Goal: Task Accomplishment & Management: Complete application form

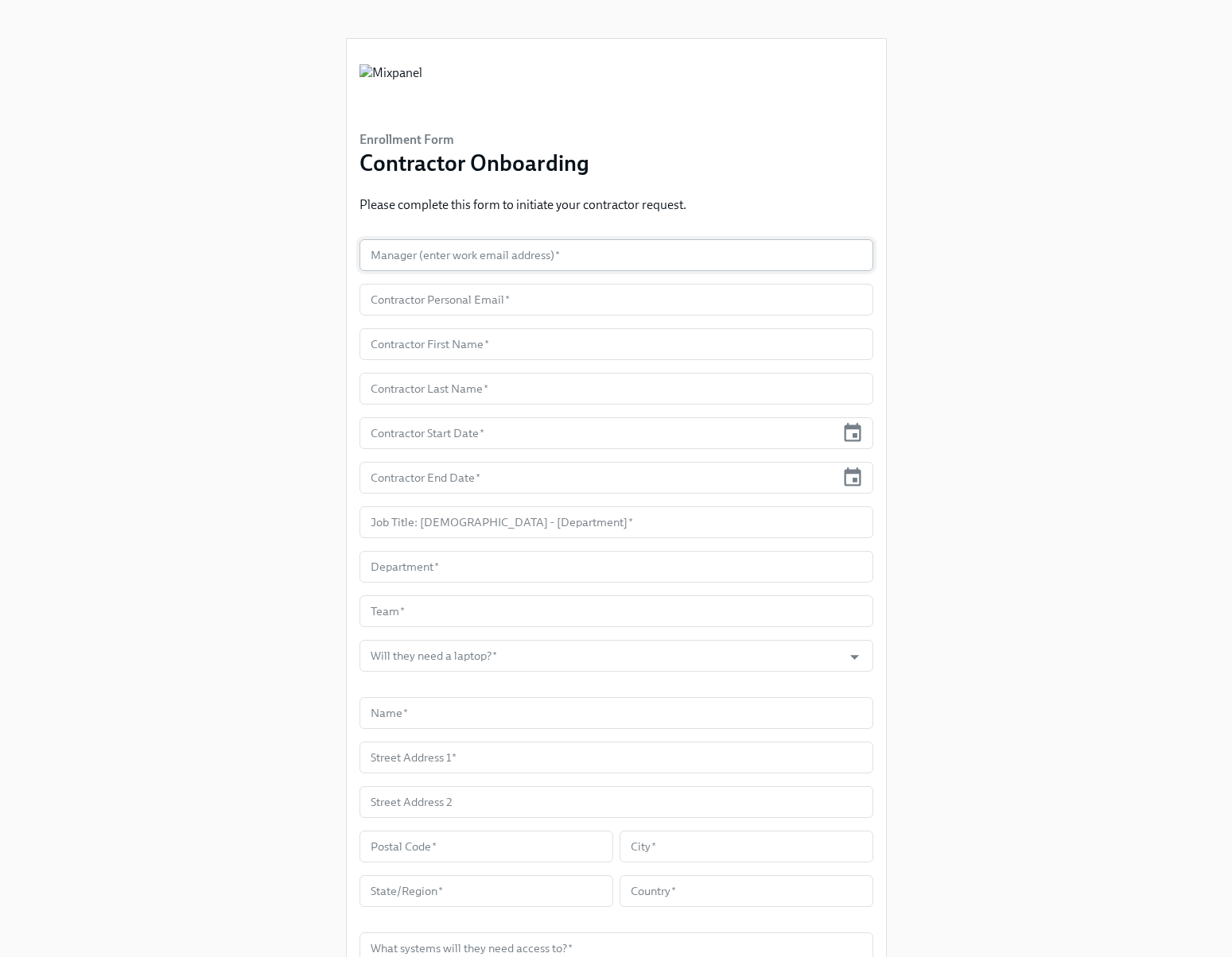
click at [448, 258] on input "text" at bounding box center [616, 255] width 513 height 32
click at [485, 302] on input "text" at bounding box center [616, 300] width 513 height 32
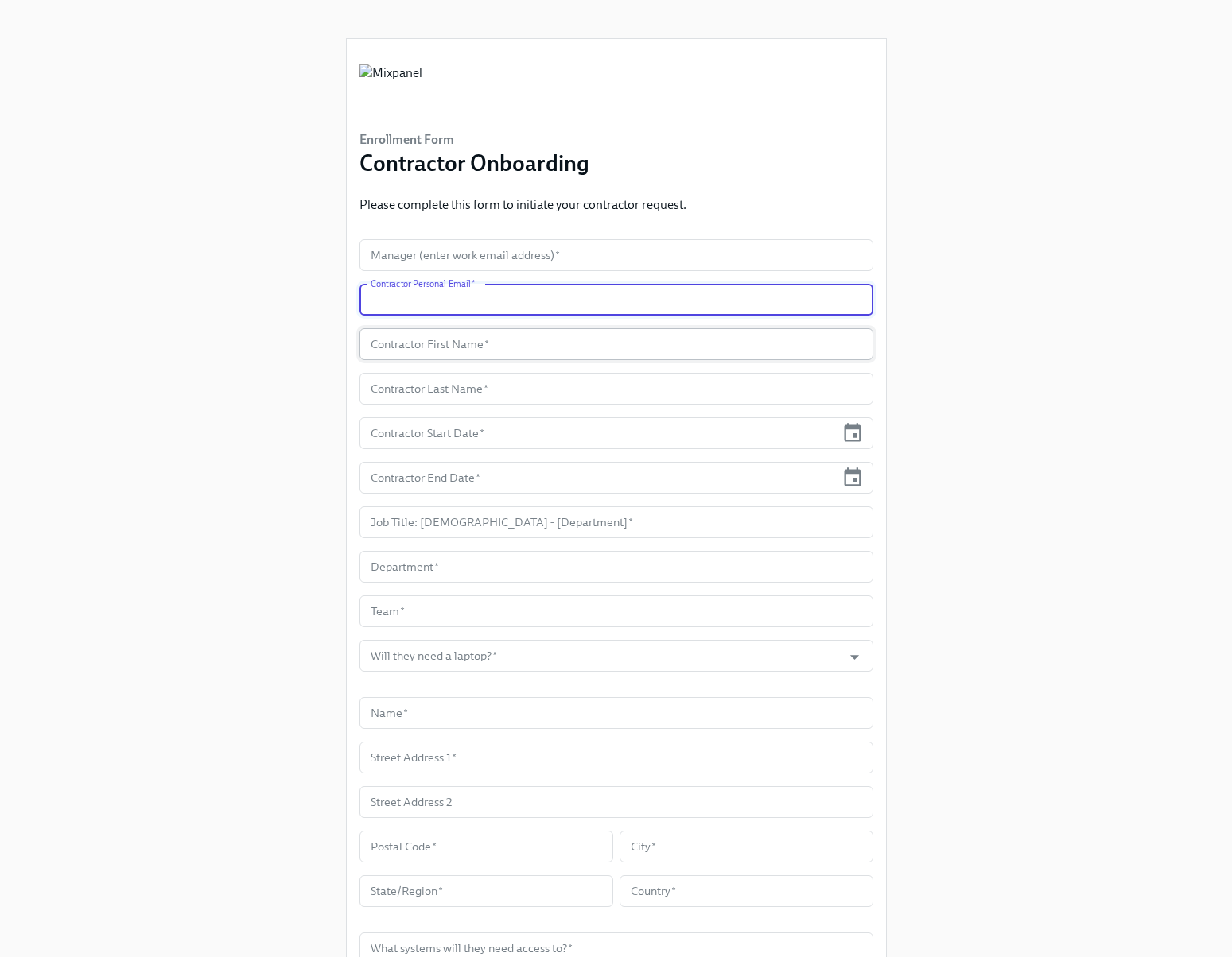
paste input "[PERSON_NAME][EMAIL_ADDRESS][DOMAIN_NAME]"
type input "[PERSON_NAME][EMAIL_ADDRESS][DOMAIN_NAME]"
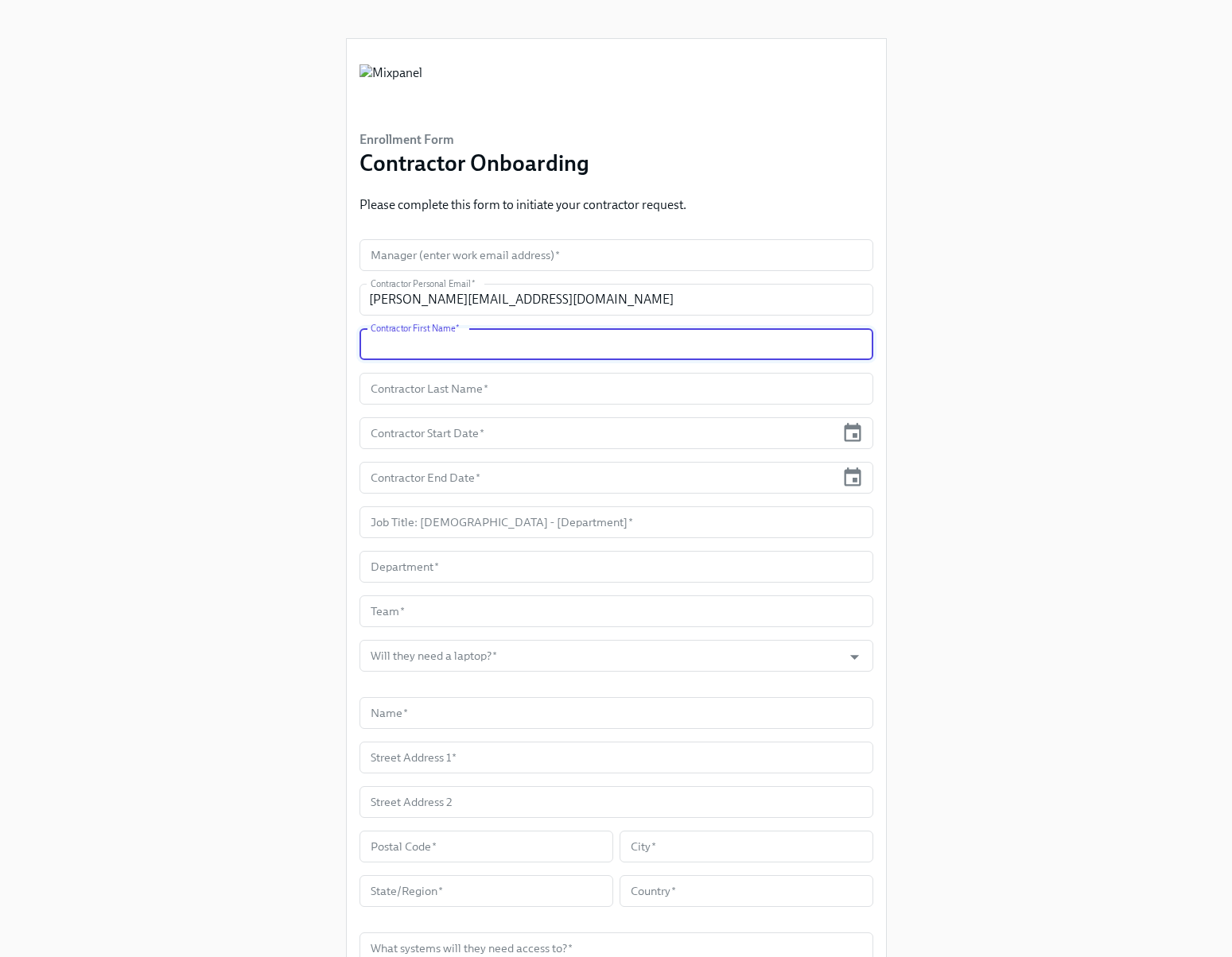
click at [430, 356] on input "text" at bounding box center [616, 345] width 513 height 32
type input "[PERSON_NAME]"
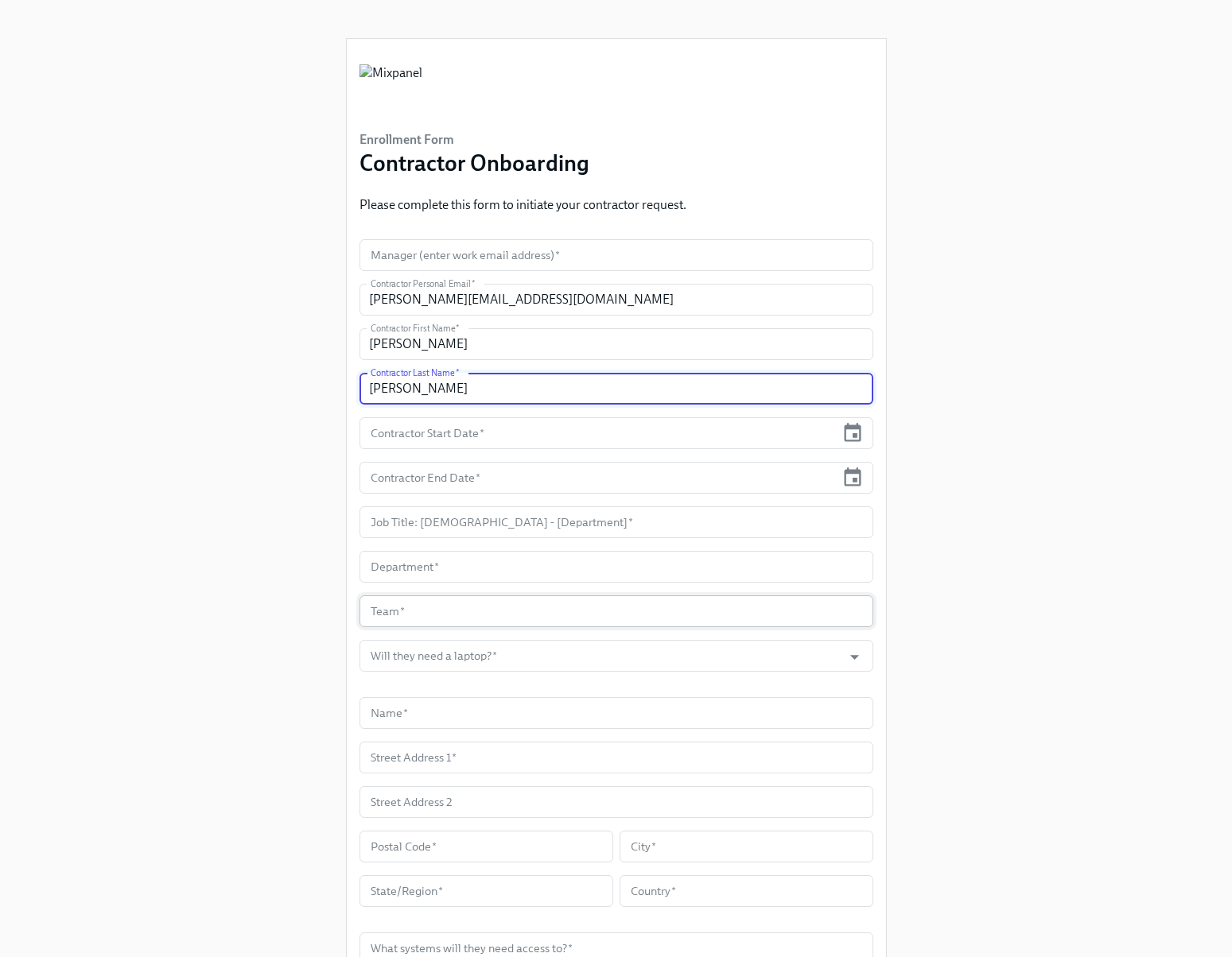
type input "[PERSON_NAME]"
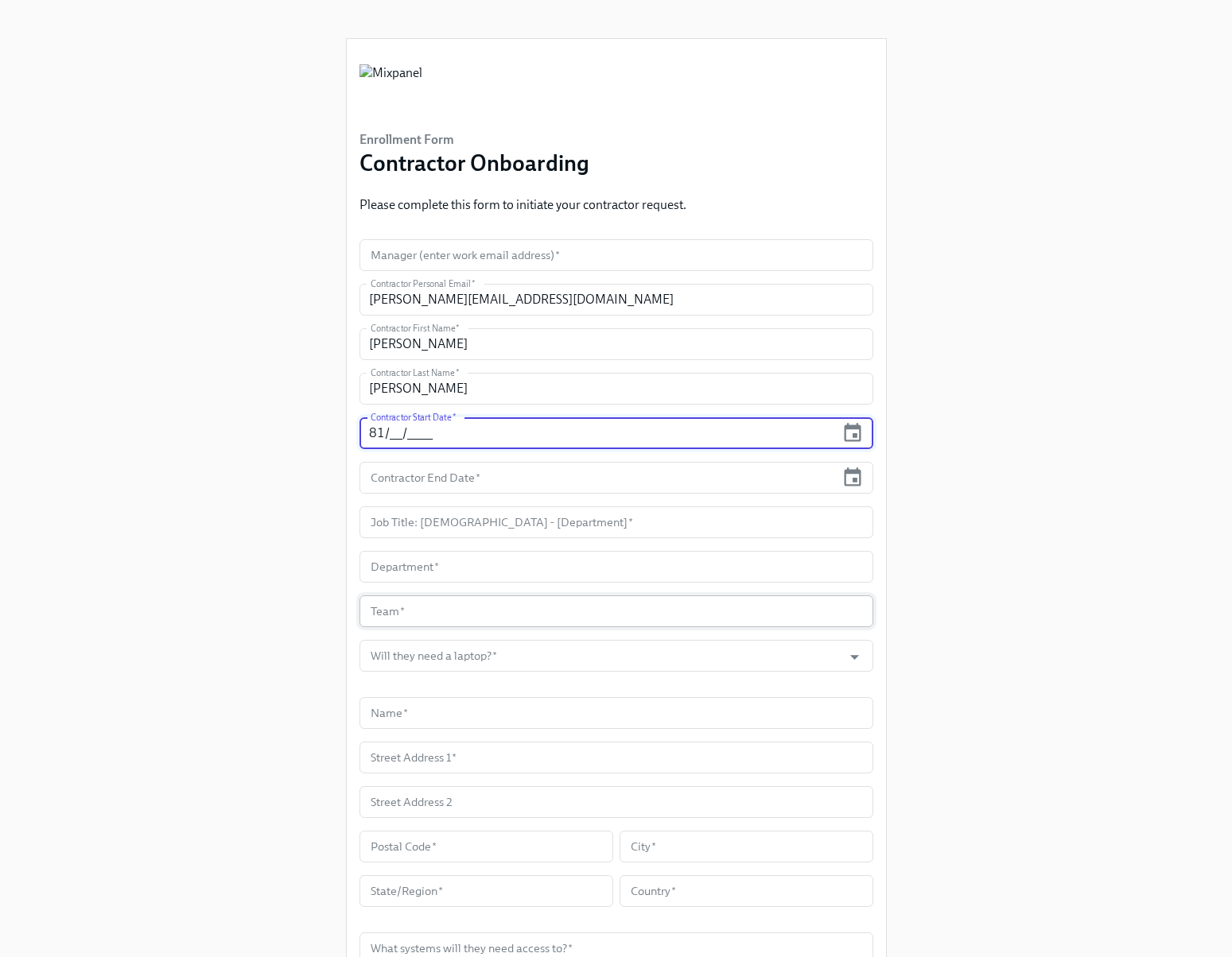
type input "8_/__/____"
type input "[DATE]"
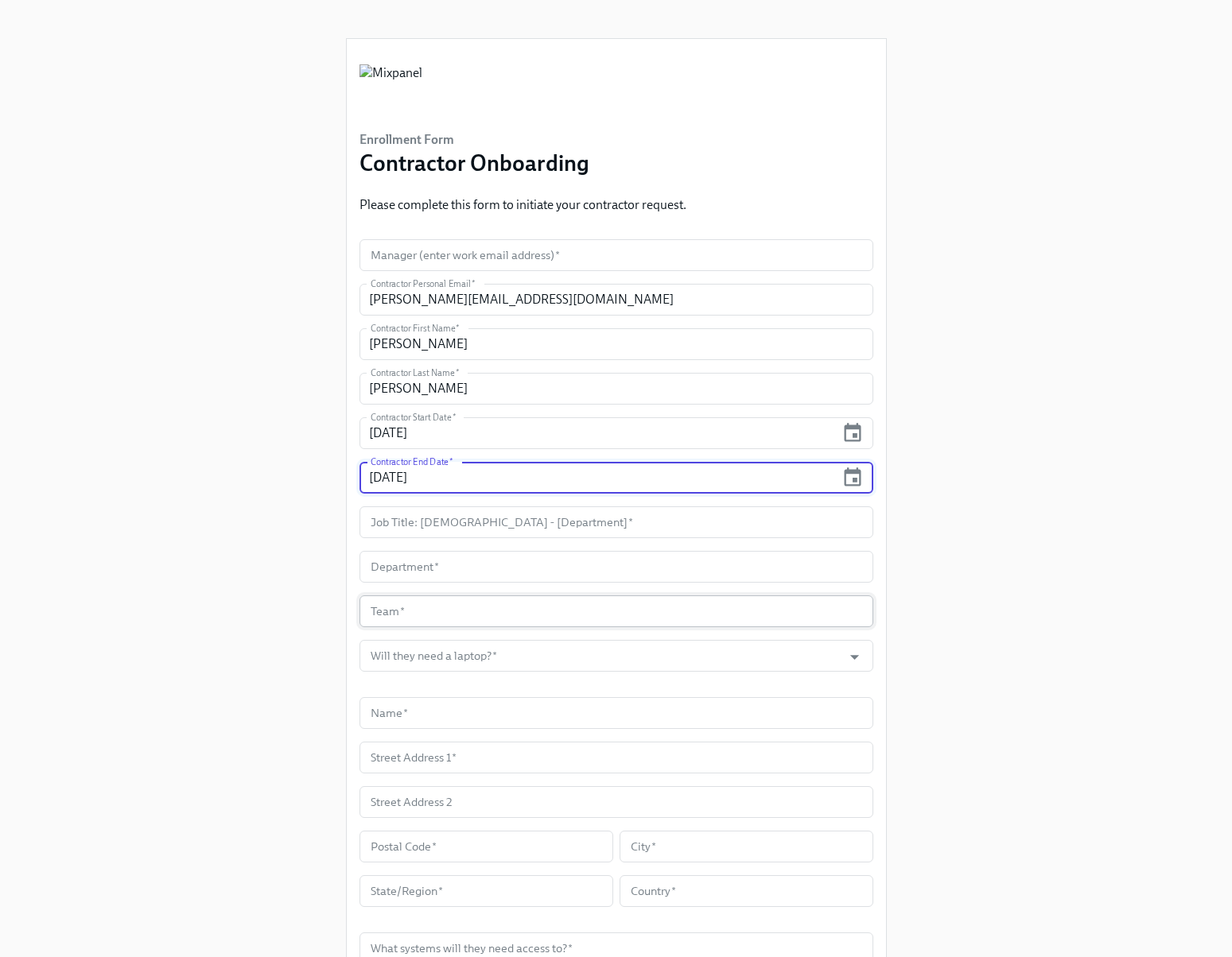
type input "[DATE]"
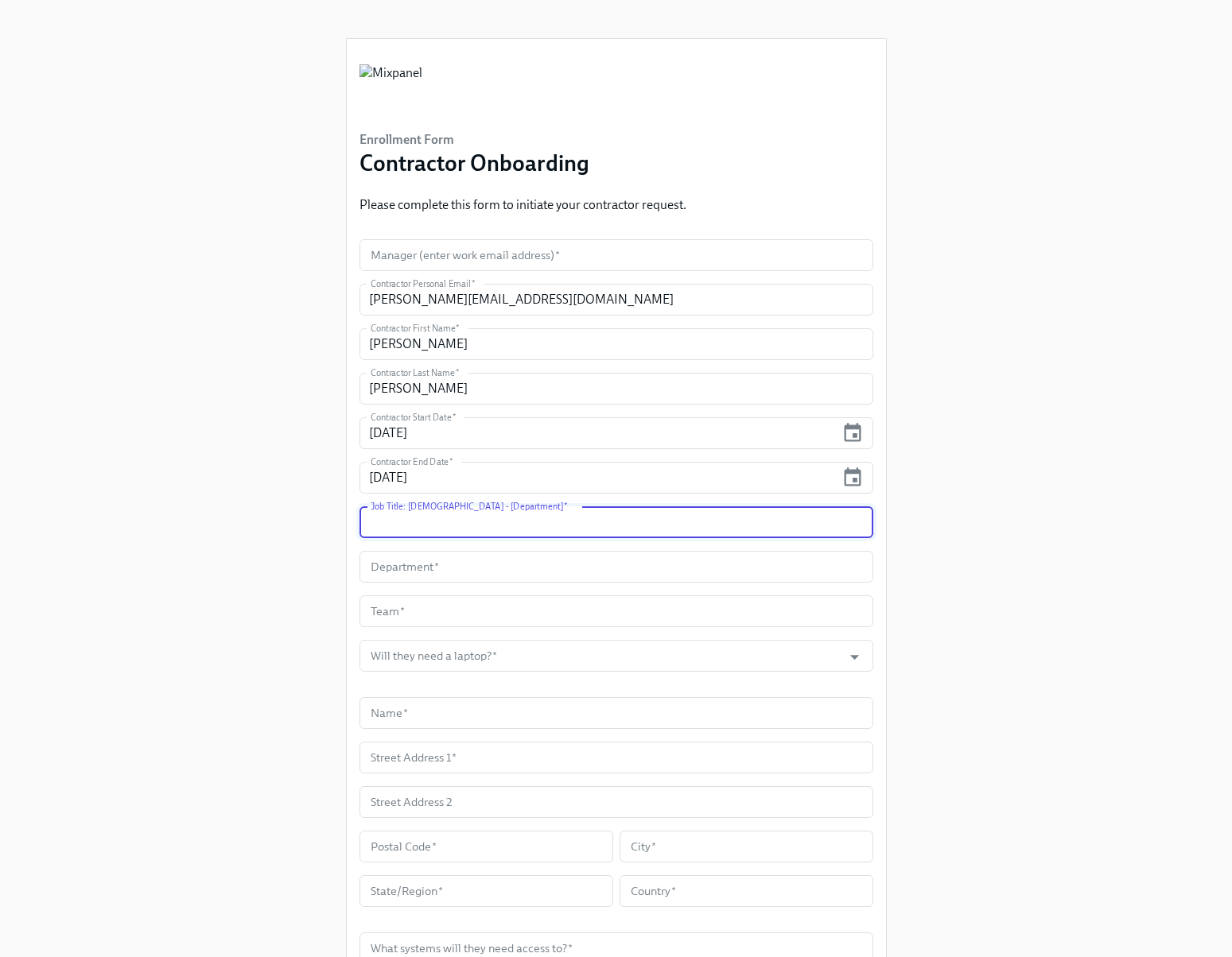
click at [402, 526] on input "text" at bounding box center [616, 523] width 513 height 32
type input "F"
type input "Contractor - GTM"
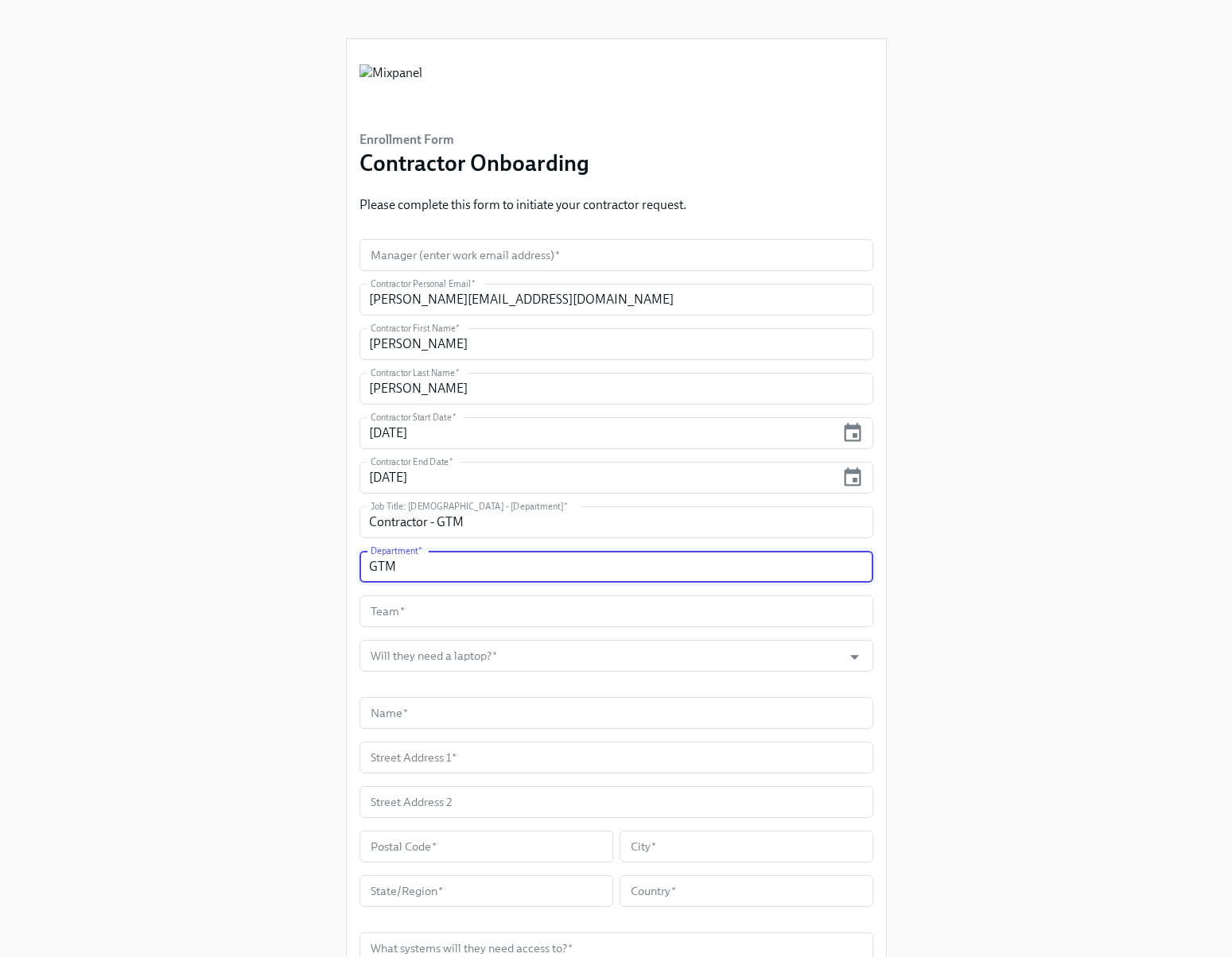
type input "GTM"
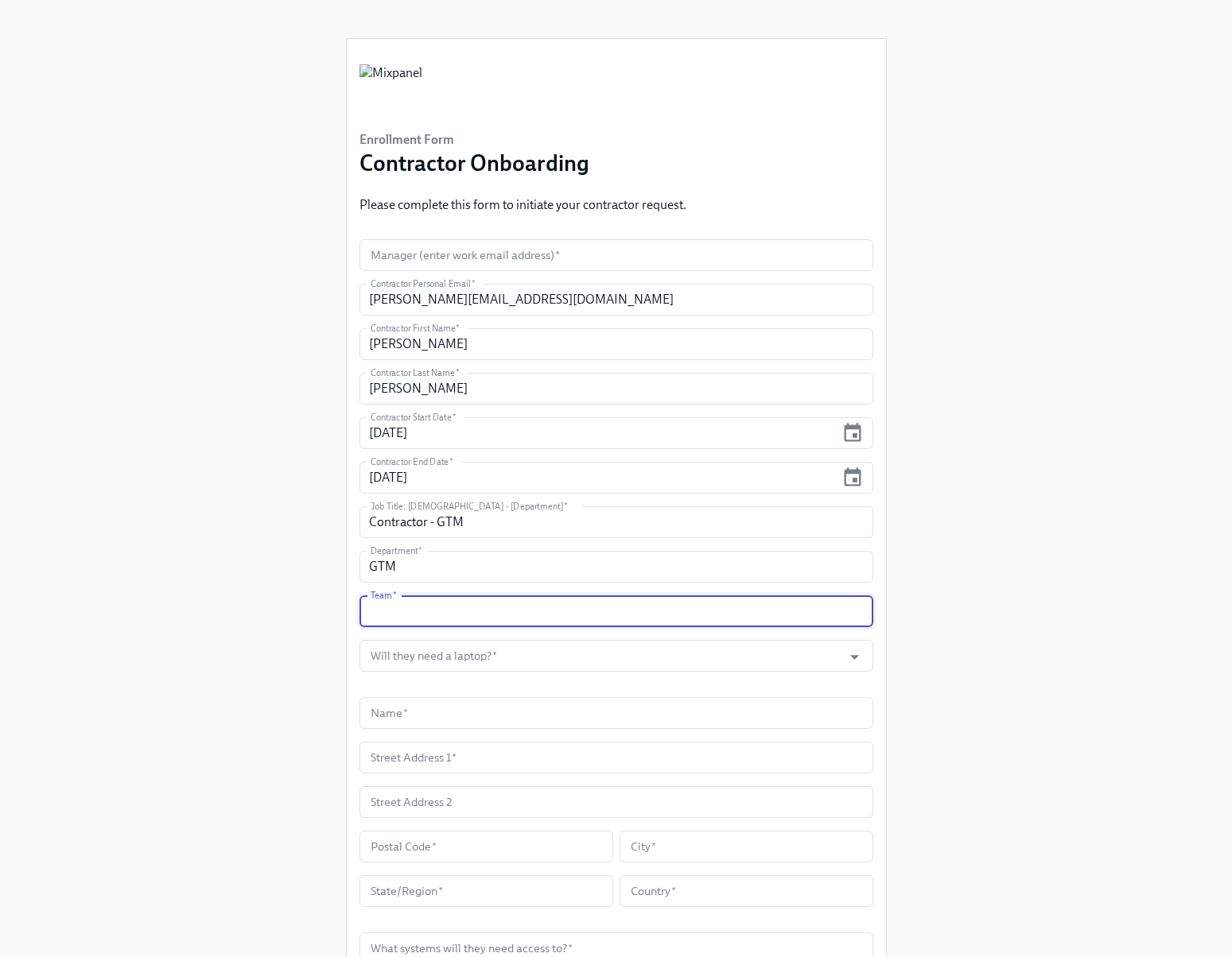
type input "G"
type input "GTM"
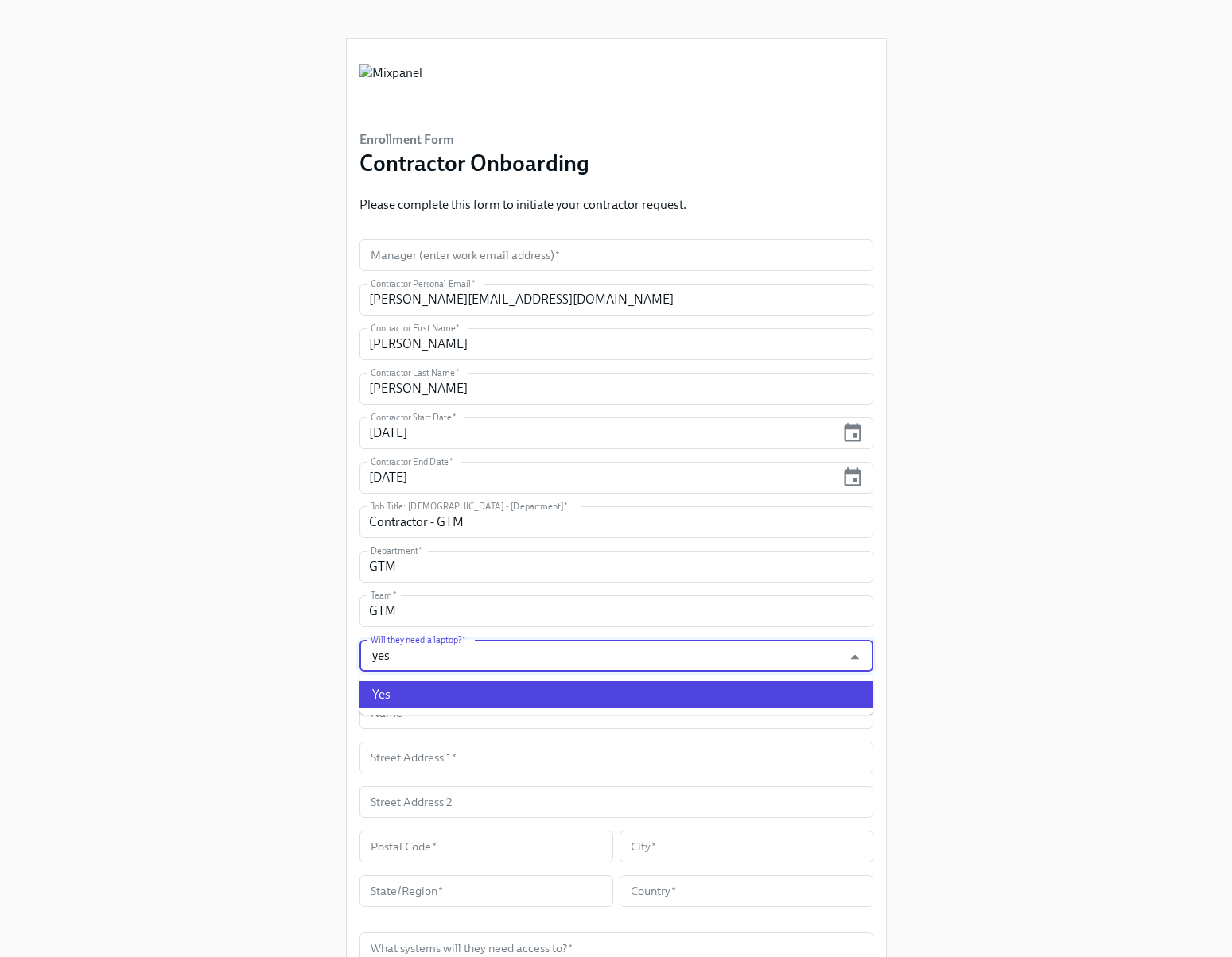
click at [393, 694] on li "Yes" at bounding box center [616, 694] width 513 height 27
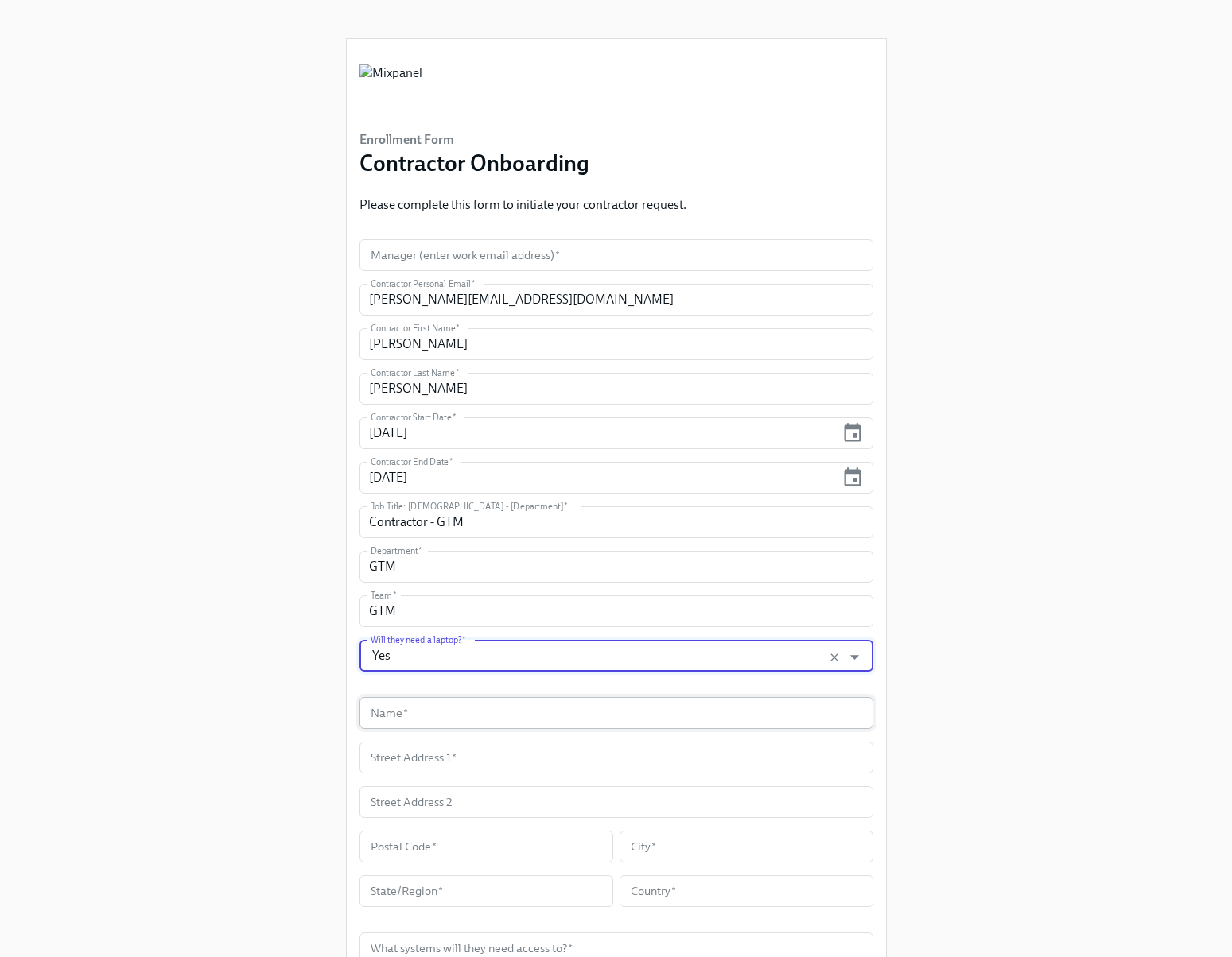
type input "Yes"
click at [414, 707] on input "text" at bounding box center [616, 713] width 513 height 32
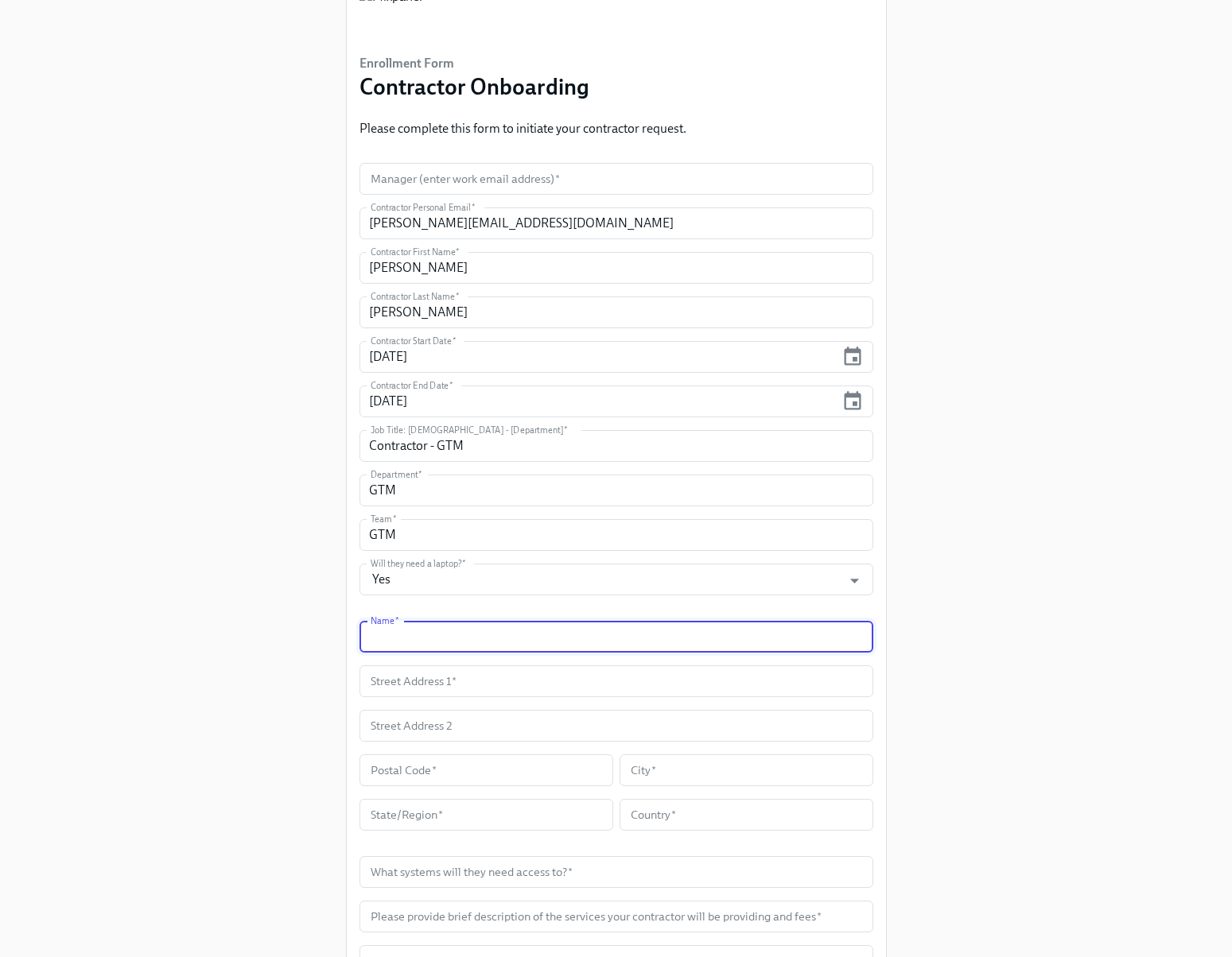
scroll to position [77, 0]
type input "[PERSON_NAME]"
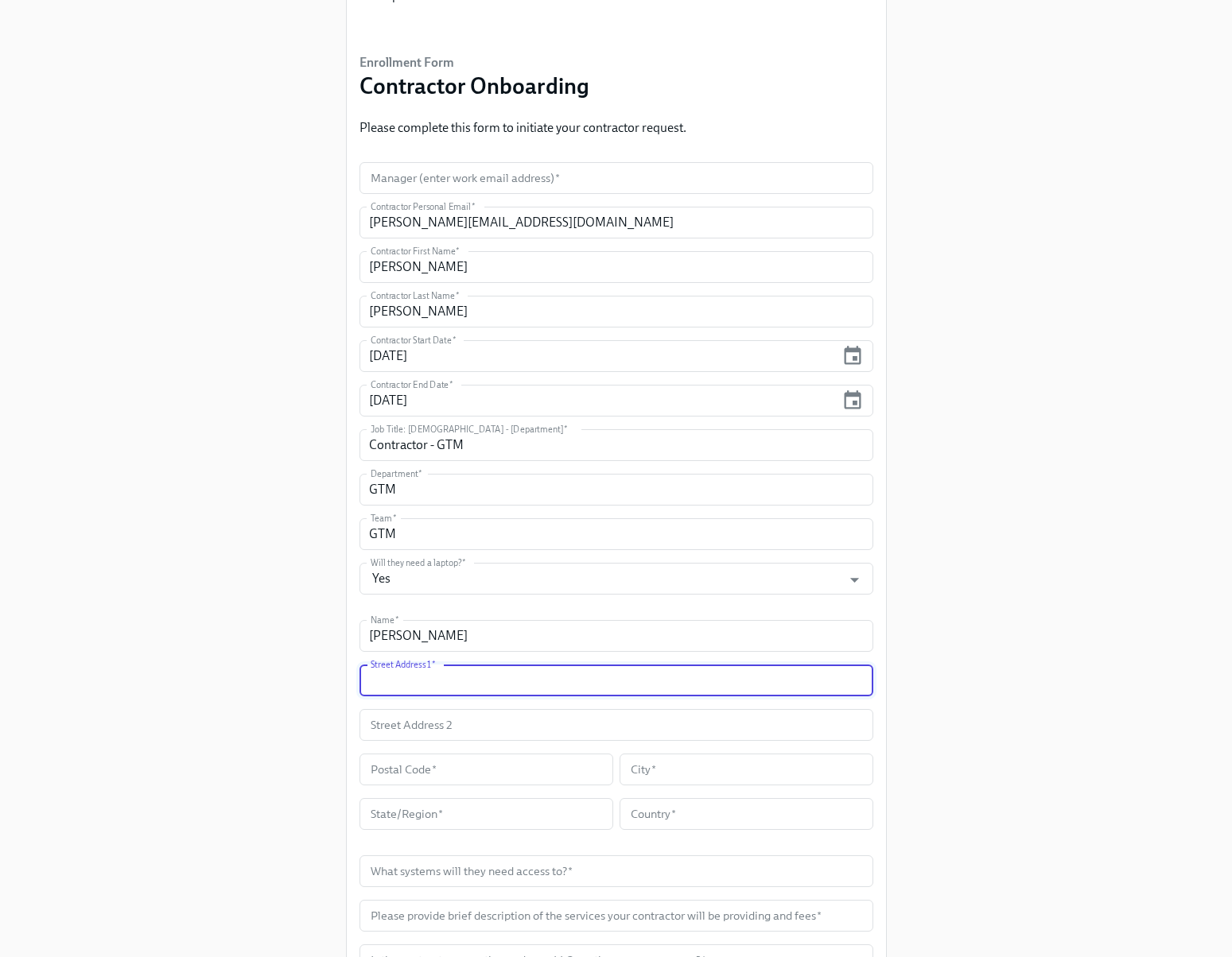
paste input "[STREET_ADDRESS][PERSON_NAME]"
click at [460, 685] on input "[STREET_ADDRESS][PERSON_NAME]" at bounding box center [616, 681] width 513 height 32
drag, startPoint x: 464, startPoint y: 680, endPoint x: 643, endPoint y: 676, distance: 179.0
click at [643, 676] on input "[STREET_ADDRESS][PERSON_NAME]" at bounding box center [616, 681] width 513 height 32
type input "[STREET_ADDRESS][PERSON_NAME]"
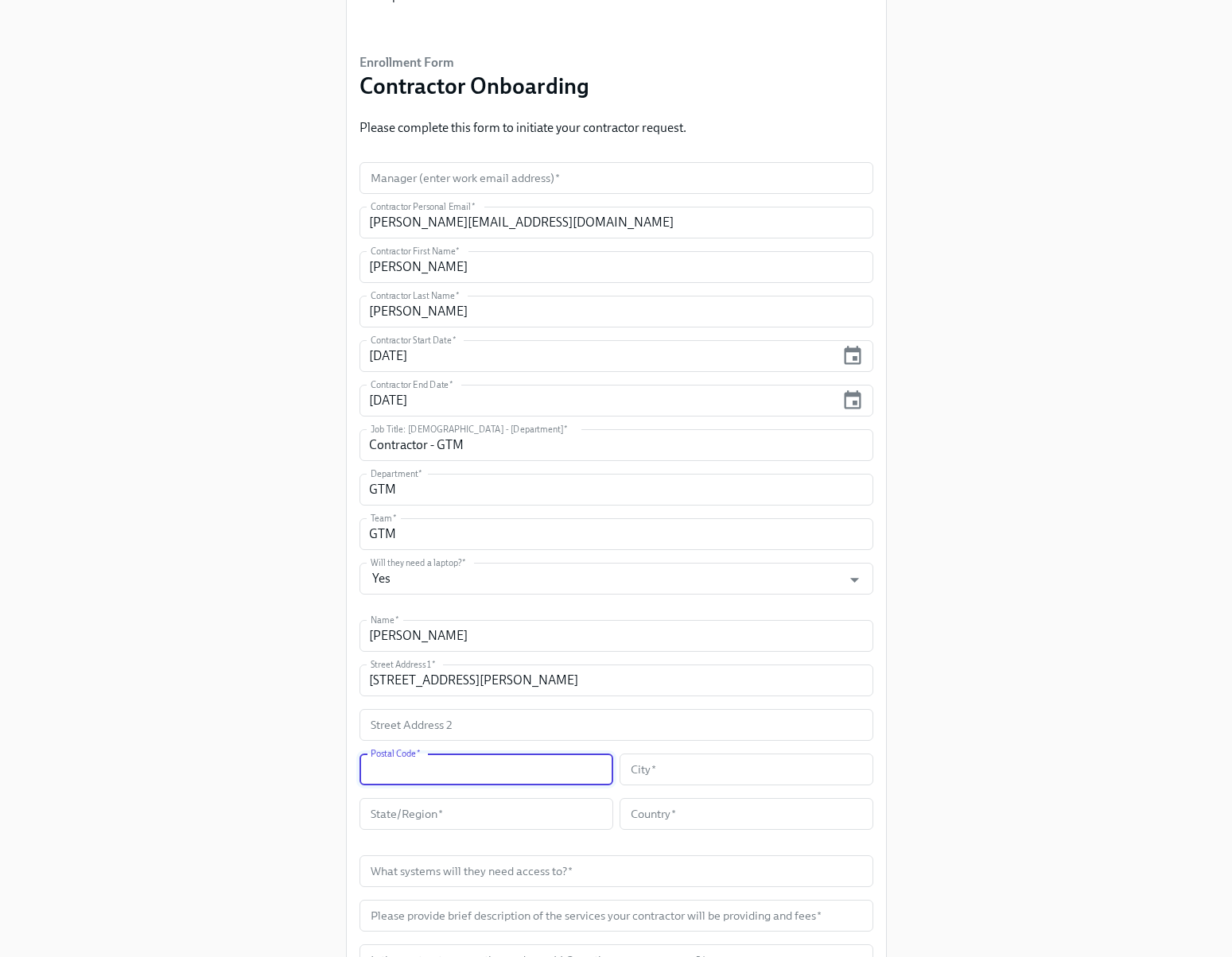
click at [453, 774] on input "text" at bounding box center [486, 770] width 254 height 32
click at [639, 762] on input "text" at bounding box center [746, 770] width 254 height 32
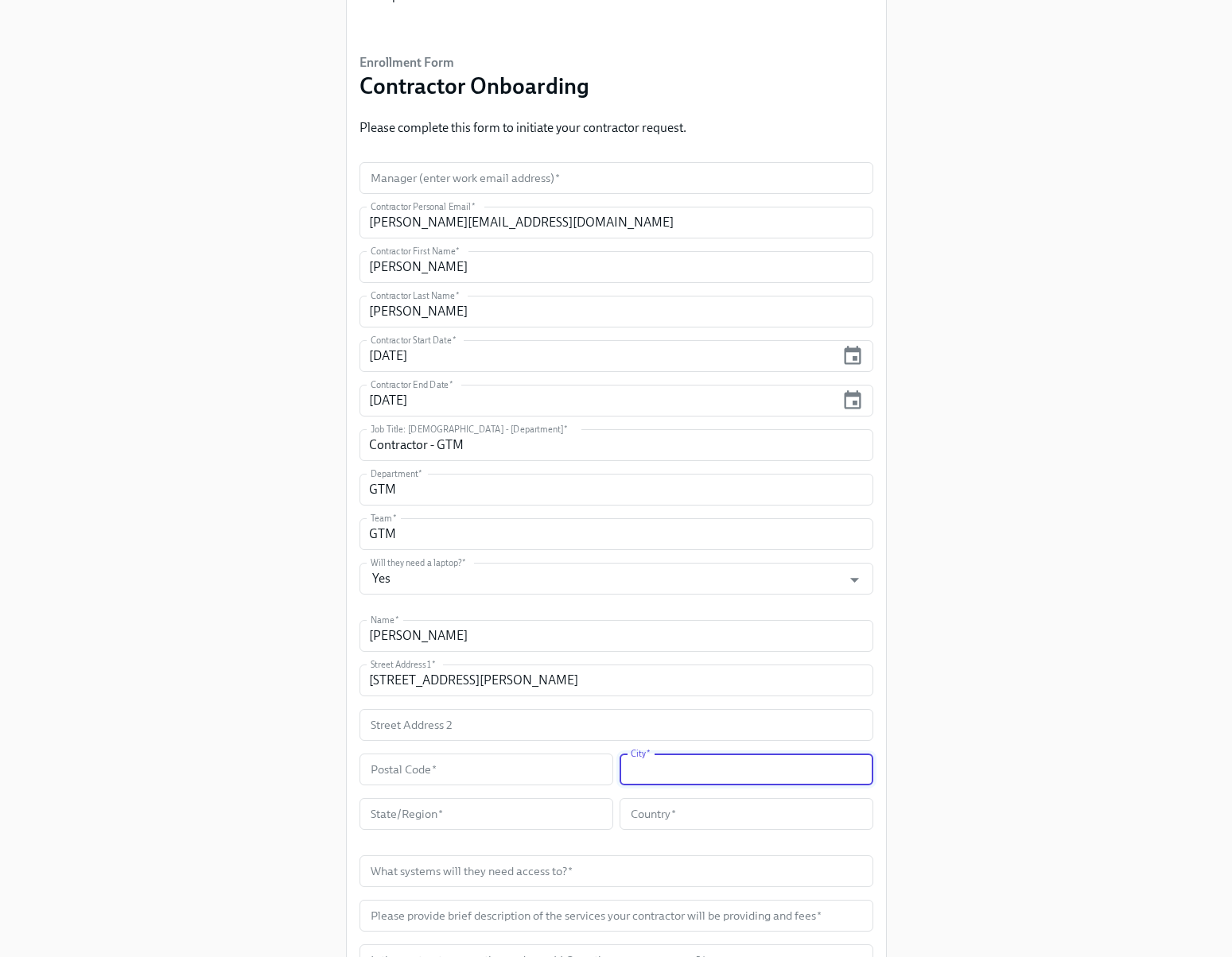
paste input "[GEOGRAPHIC_DATA], [GEOGRAPHIC_DATA] 94706"
type input "[GEOGRAPHIC_DATA]"
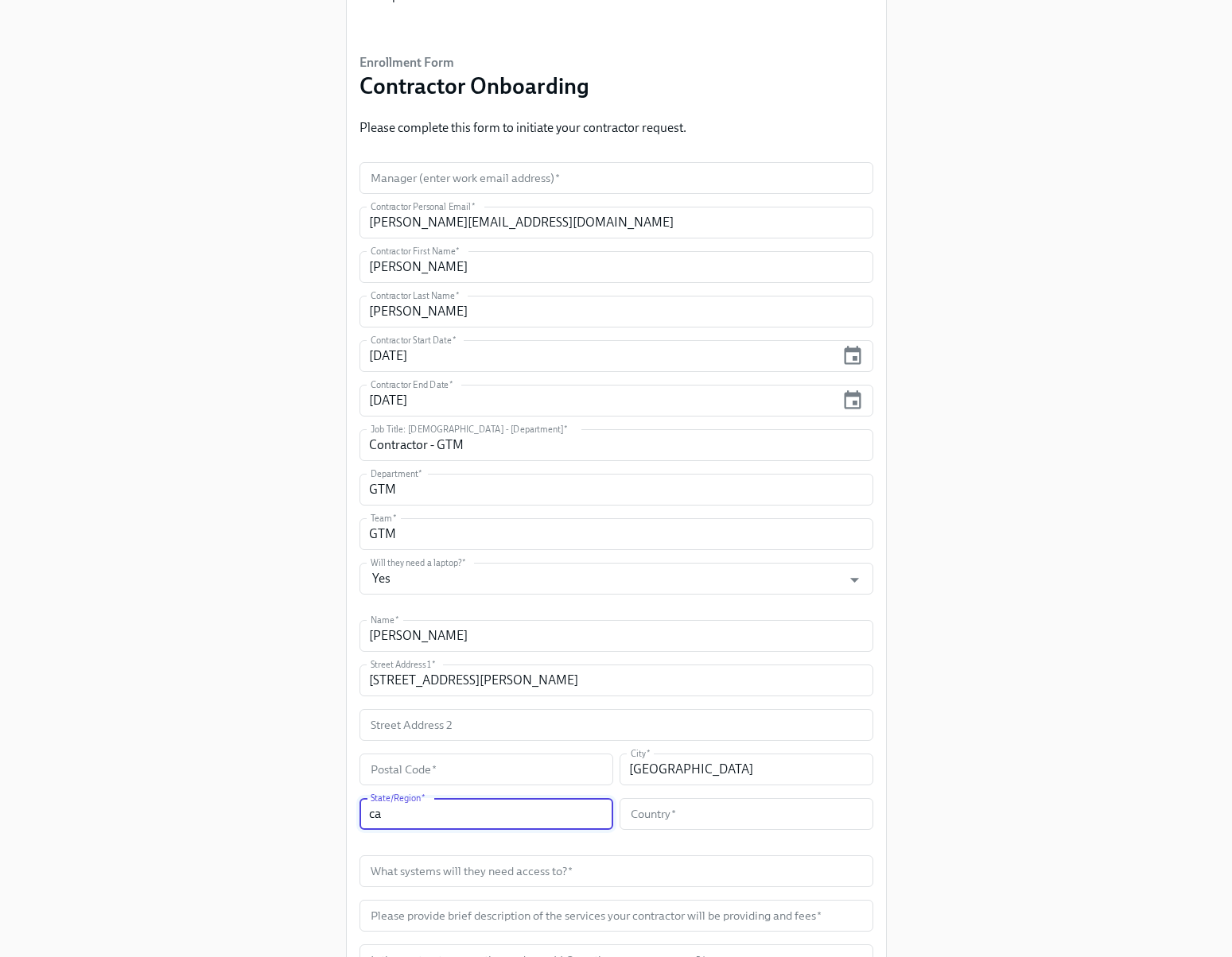
type input "ca"
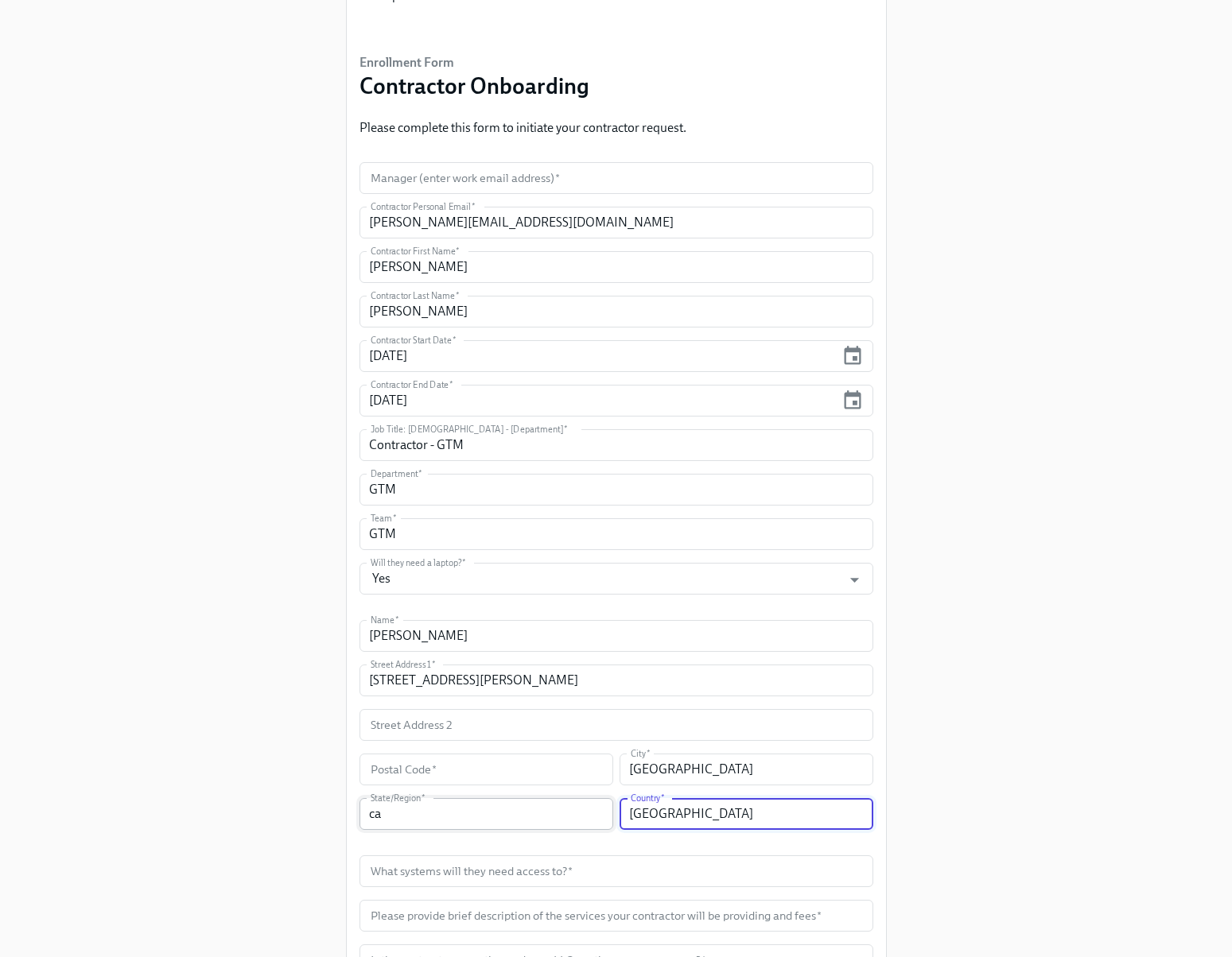
type input "[GEOGRAPHIC_DATA]"
click at [392, 824] on input "ca" at bounding box center [486, 814] width 254 height 32
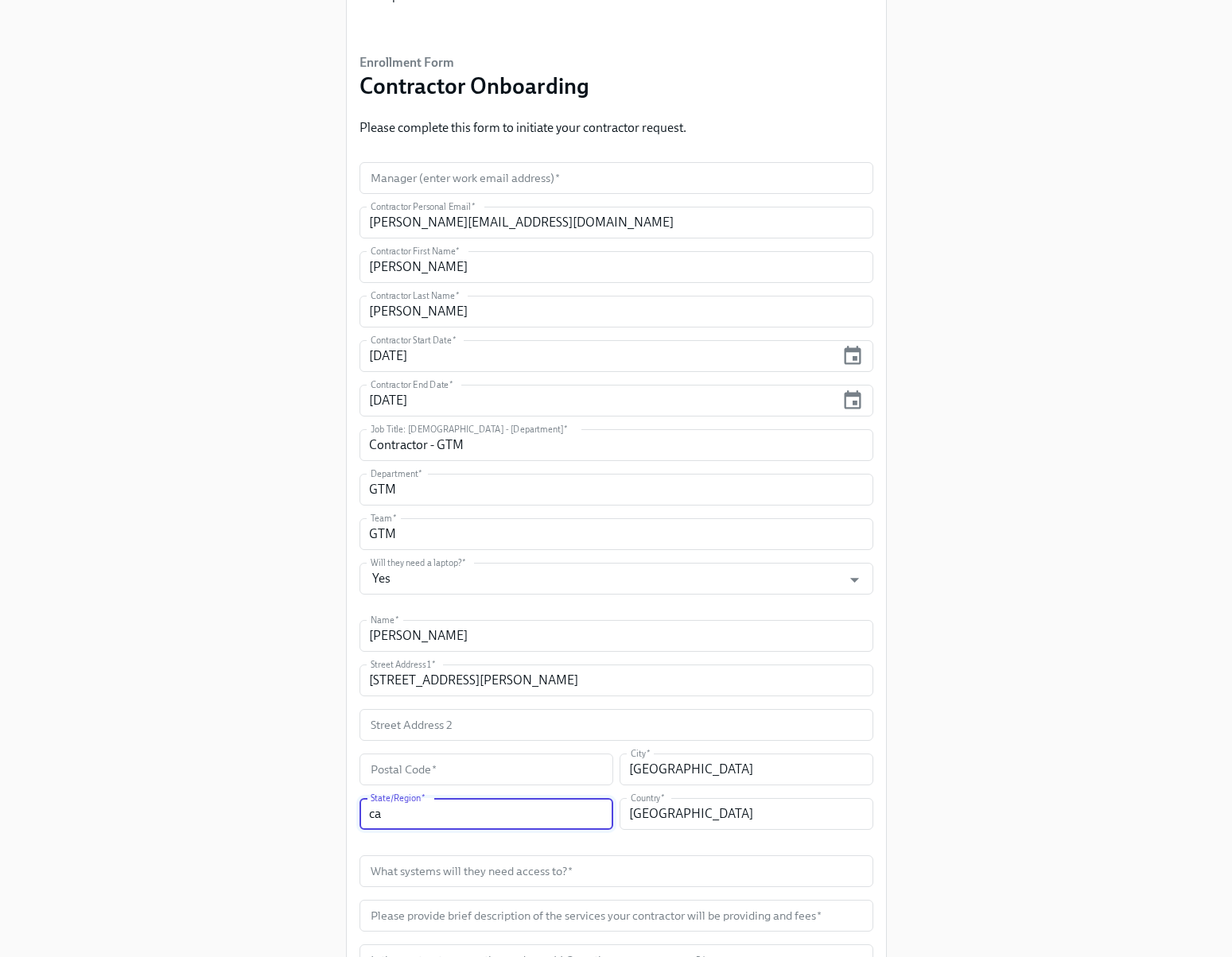
click at [392, 823] on input "ca" at bounding box center [486, 814] width 254 height 32
type input "CA"
click at [500, 770] on input "text" at bounding box center [486, 770] width 254 height 32
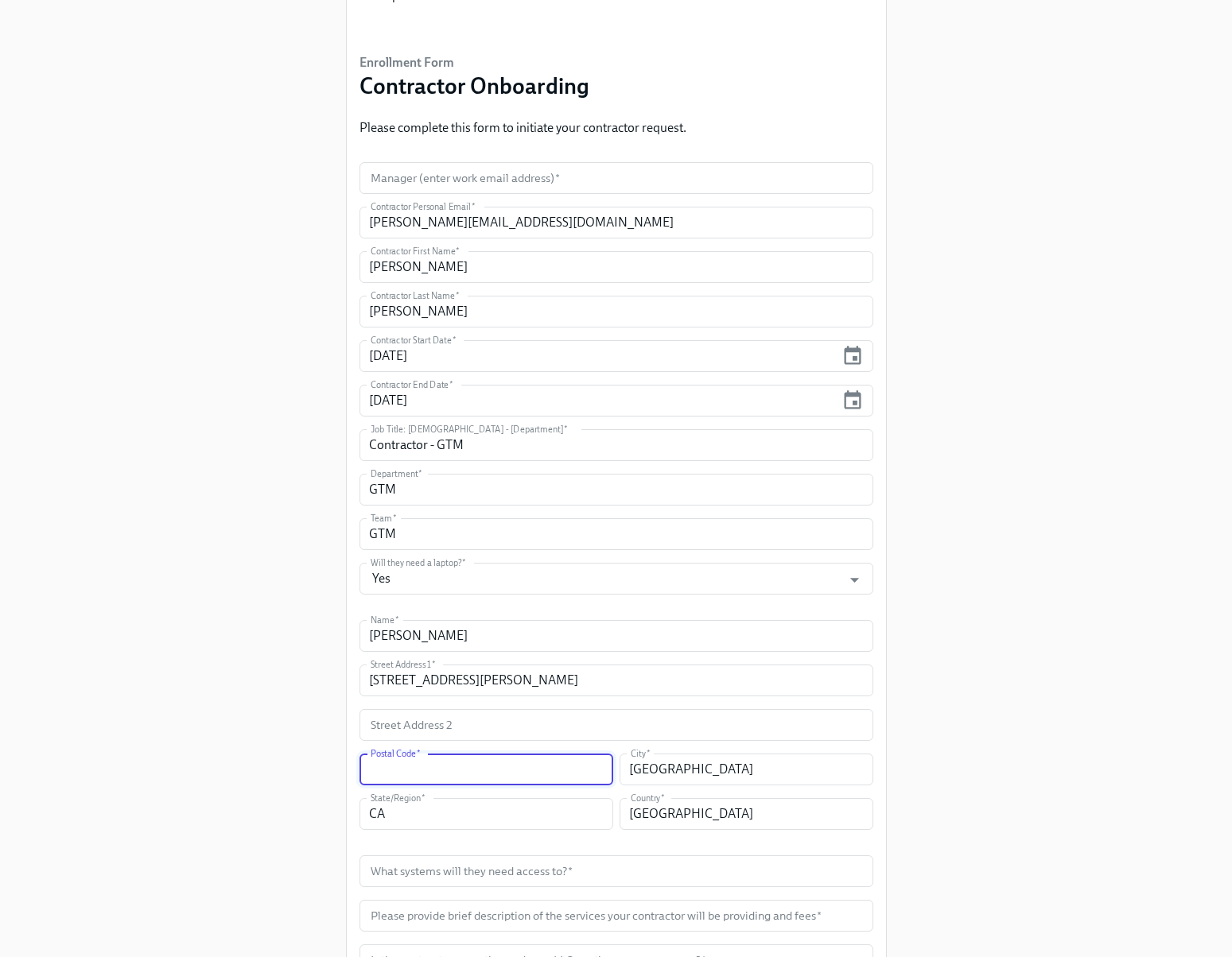
paste input ", CA 94706"
drag, startPoint x: 393, startPoint y: 768, endPoint x: 314, endPoint y: 770, distance: 79.0
click at [314, 770] on div "Enrollment Form Contractor Onboarding Please complete this form to initiate you…" at bounding box center [616, 508] width 1180 height 1169
type input "94706"
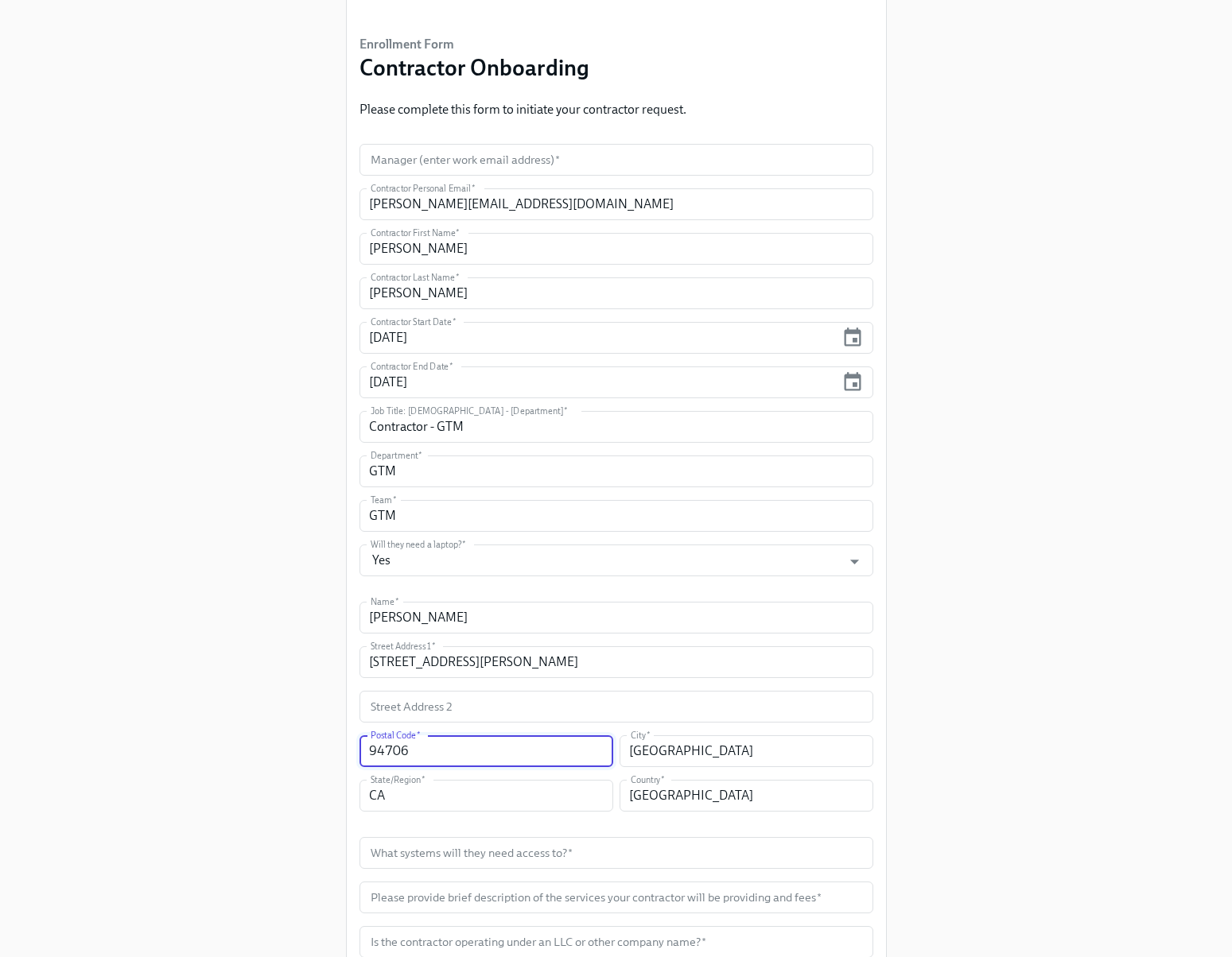
scroll to position [165, 0]
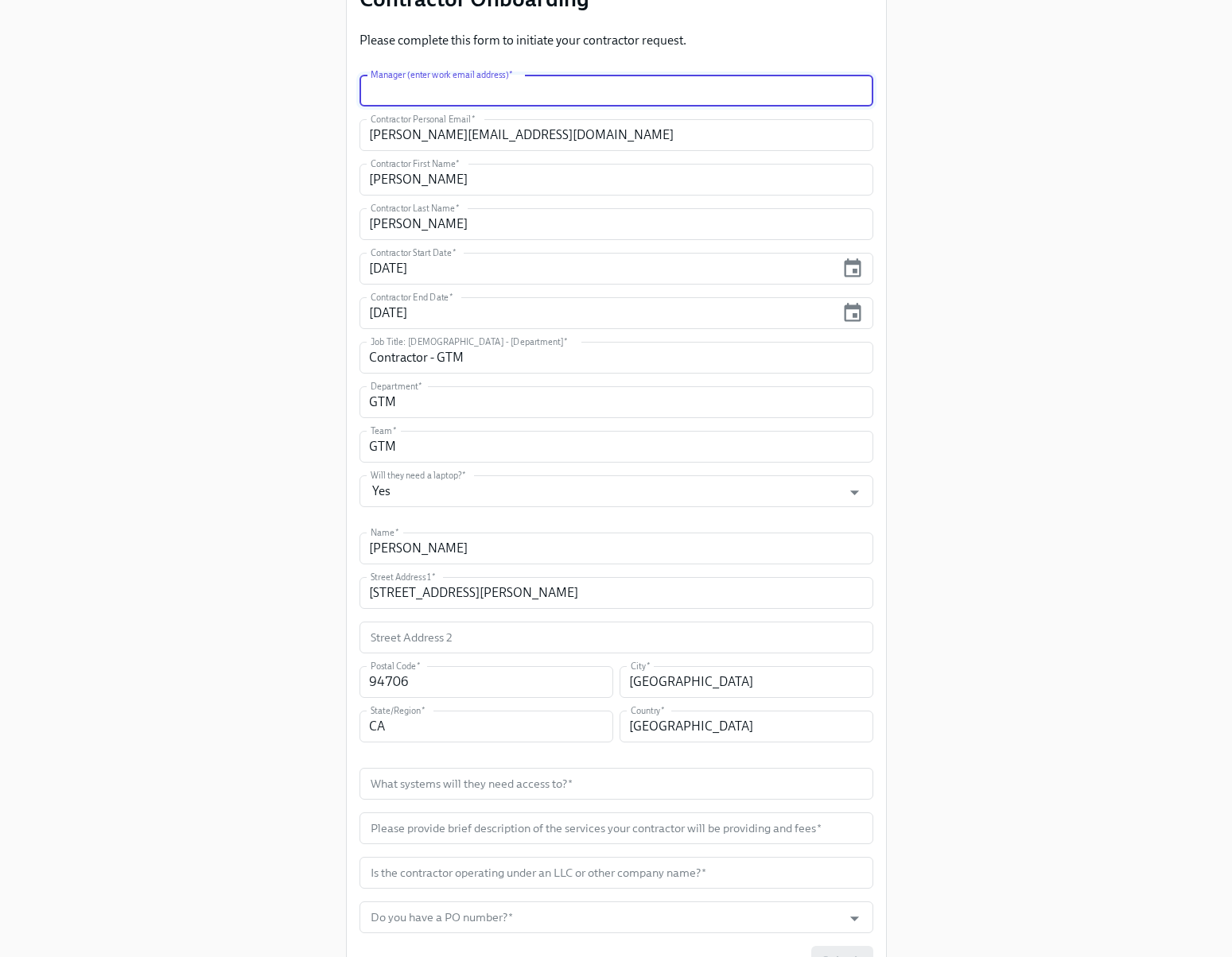
click at [492, 96] on input "text" at bounding box center [616, 91] width 513 height 32
type input "[PERSON_NAME][EMAIL_ADDRESS][PERSON_NAME][DOMAIN_NAME]"
click at [1131, 257] on div "Enrollment Form Contractor Onboarding Please complete this form to initiate you…" at bounding box center [616, 420] width 1180 height 1169
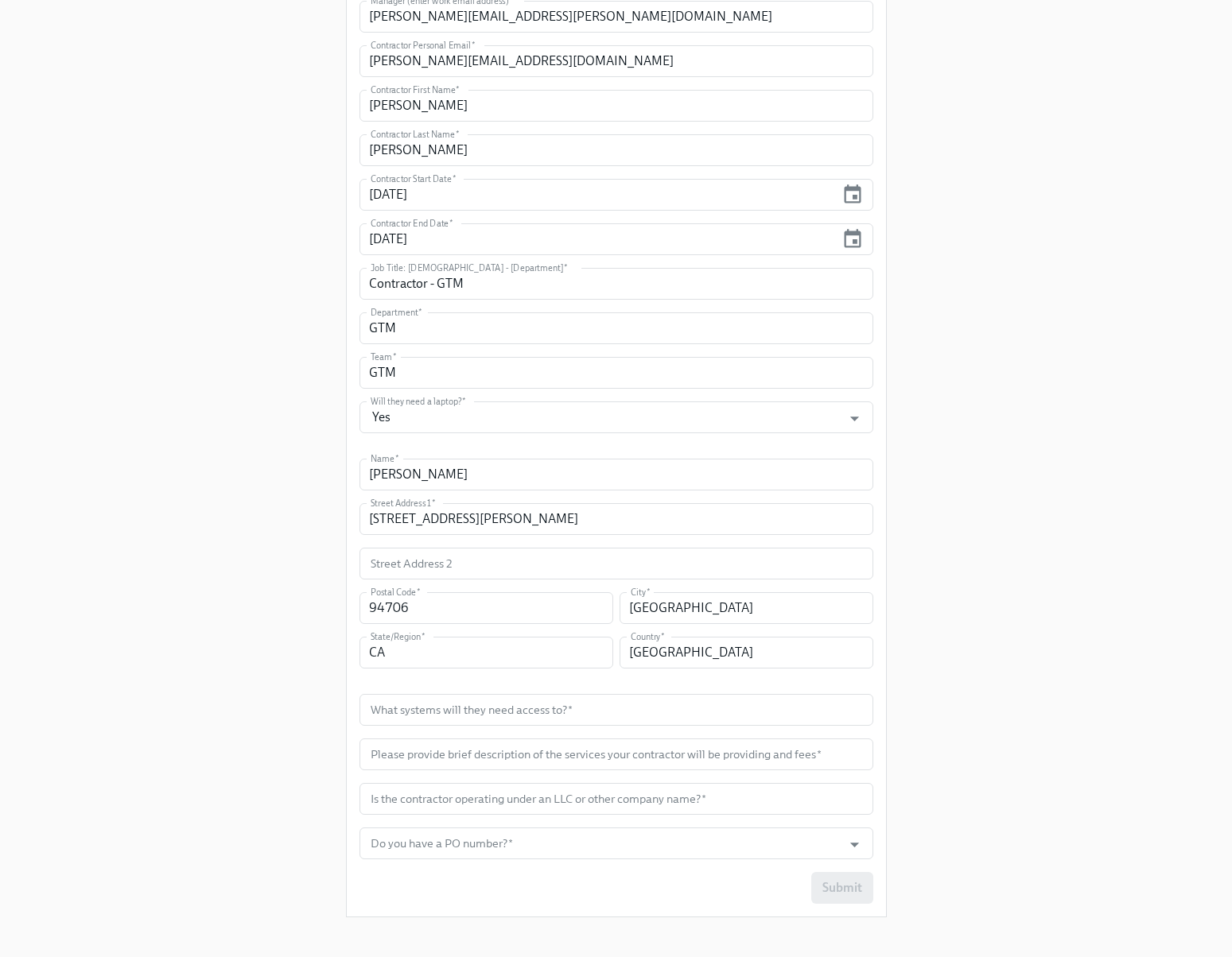
scroll to position [250, 0]
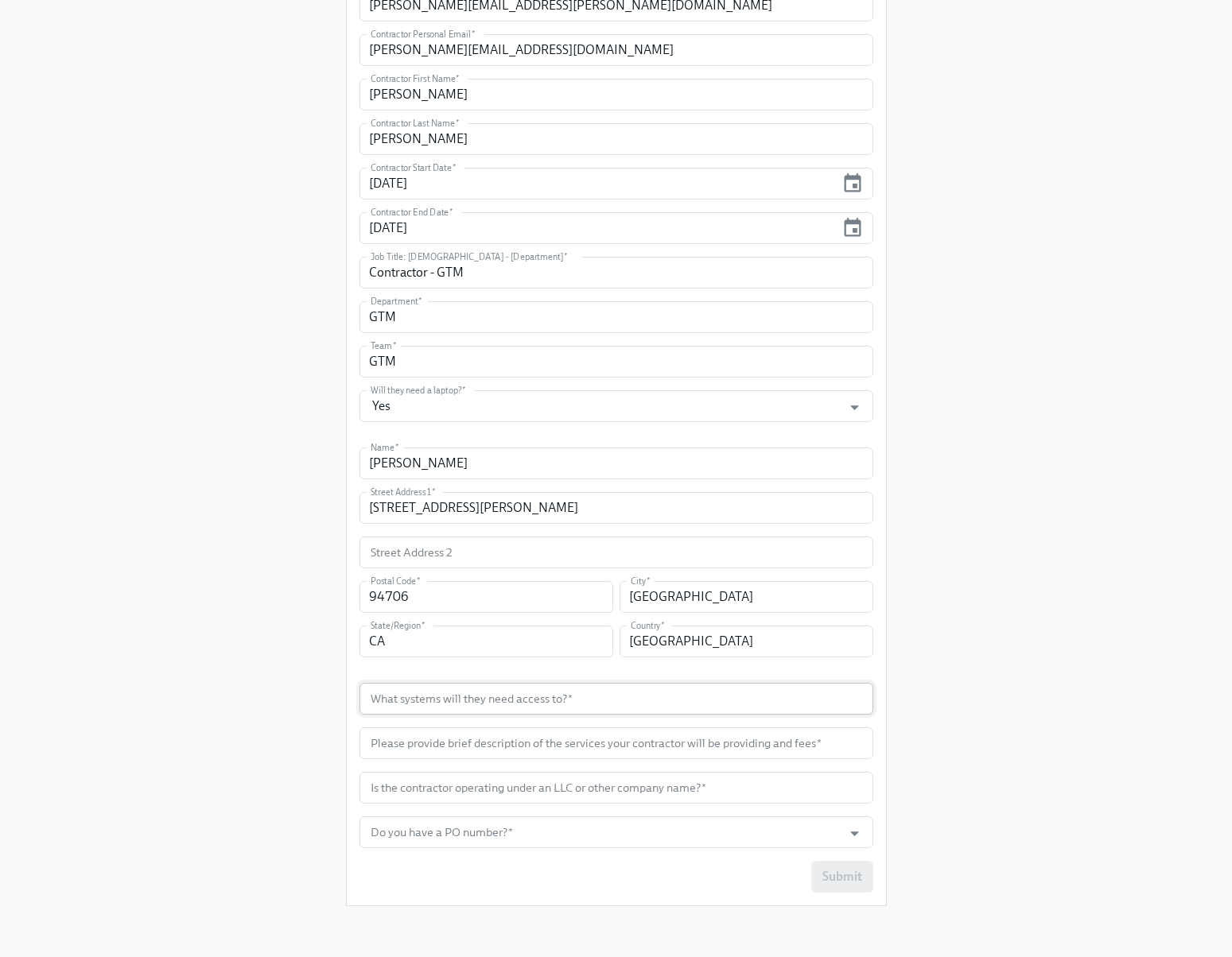
click at [692, 695] on input "text" at bounding box center [616, 699] width 513 height 32
click at [504, 694] on input "text" at bounding box center [616, 699] width 513 height 32
type input "Conn"
click at [1029, 621] on div "Enrollment Form Contractor Onboarding Please complete this form to initiate you…" at bounding box center [616, 334] width 1180 height 1169
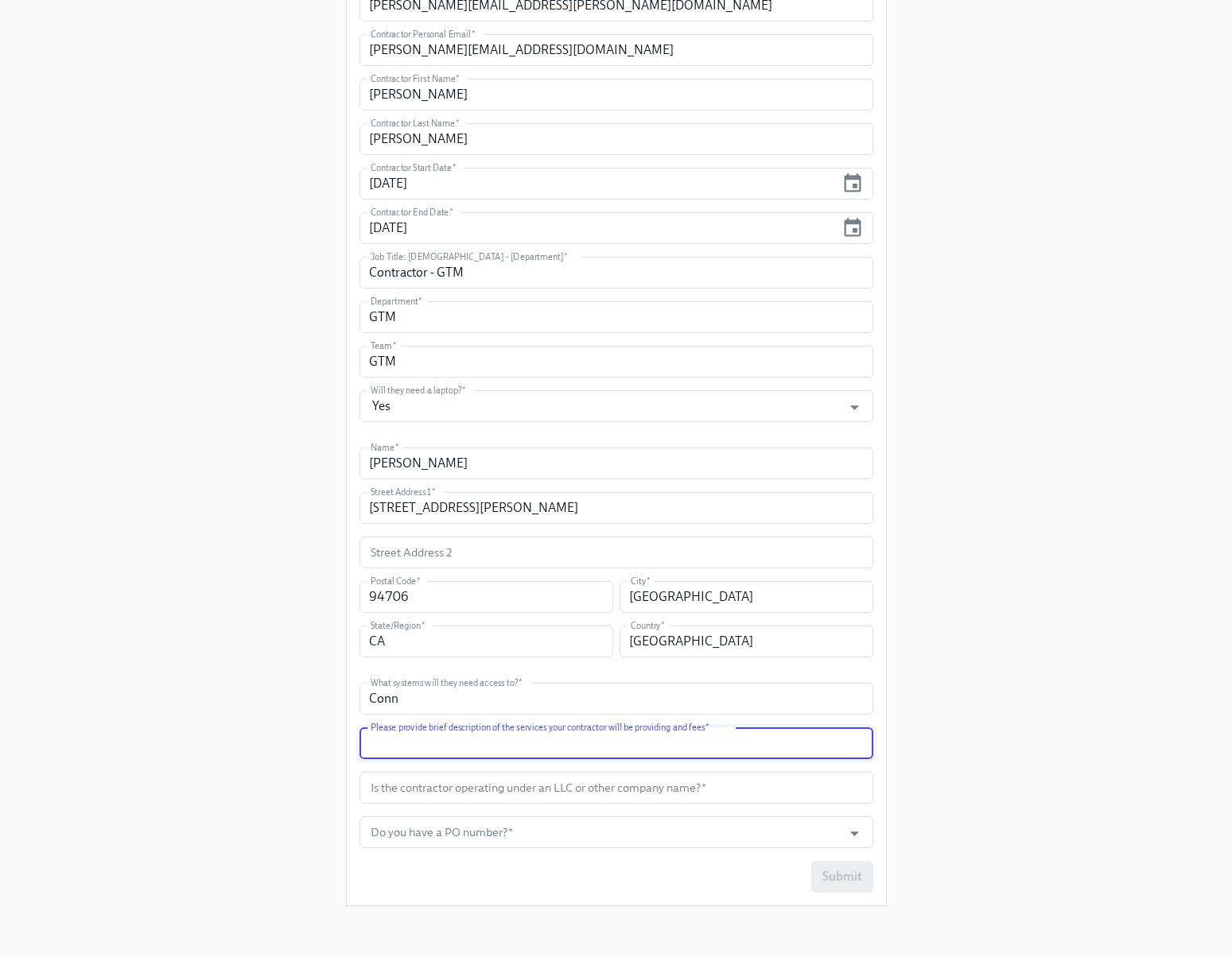
click at [512, 754] on input "text" at bounding box center [616, 744] width 513 height 32
type input "Contractor is assisting GTM team with"
click at [686, 790] on input "text" at bounding box center [616, 788] width 513 height 32
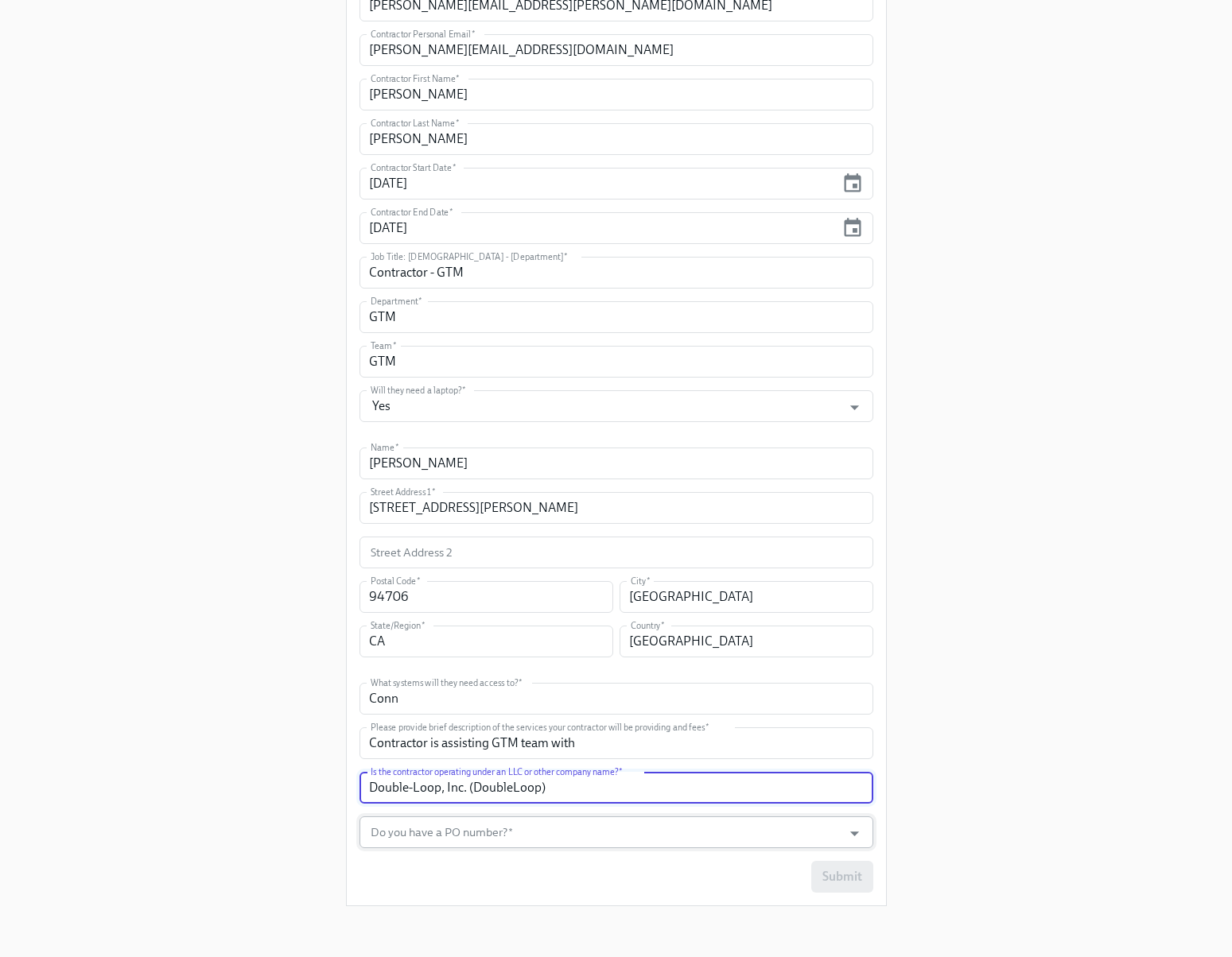
type input "Double-Loop, Inc. (DoubleLoop)"
click at [628, 839] on input "Do you have a PO number?   *" at bounding box center [601, 832] width 468 height 32
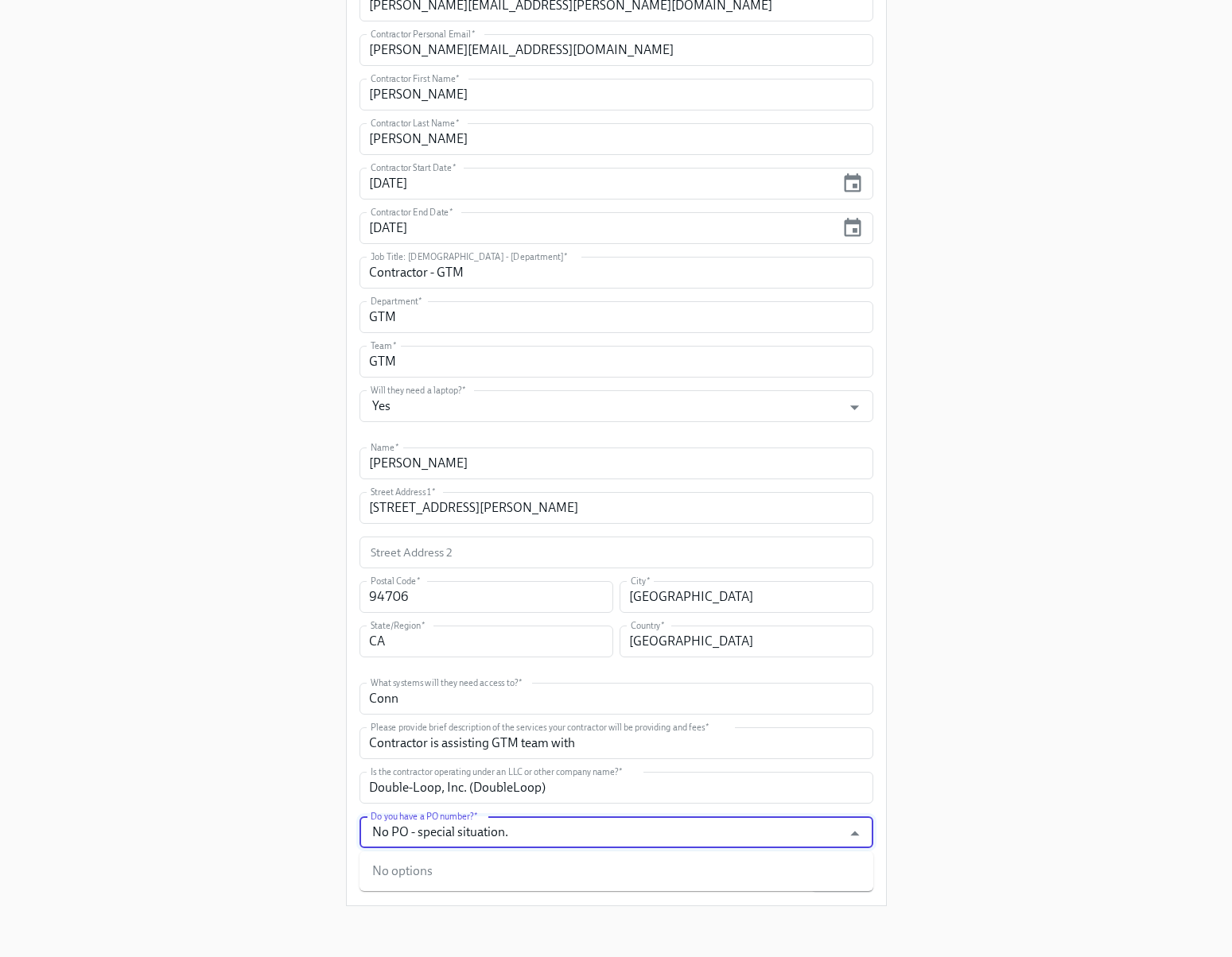
type input "No PO - special situation."
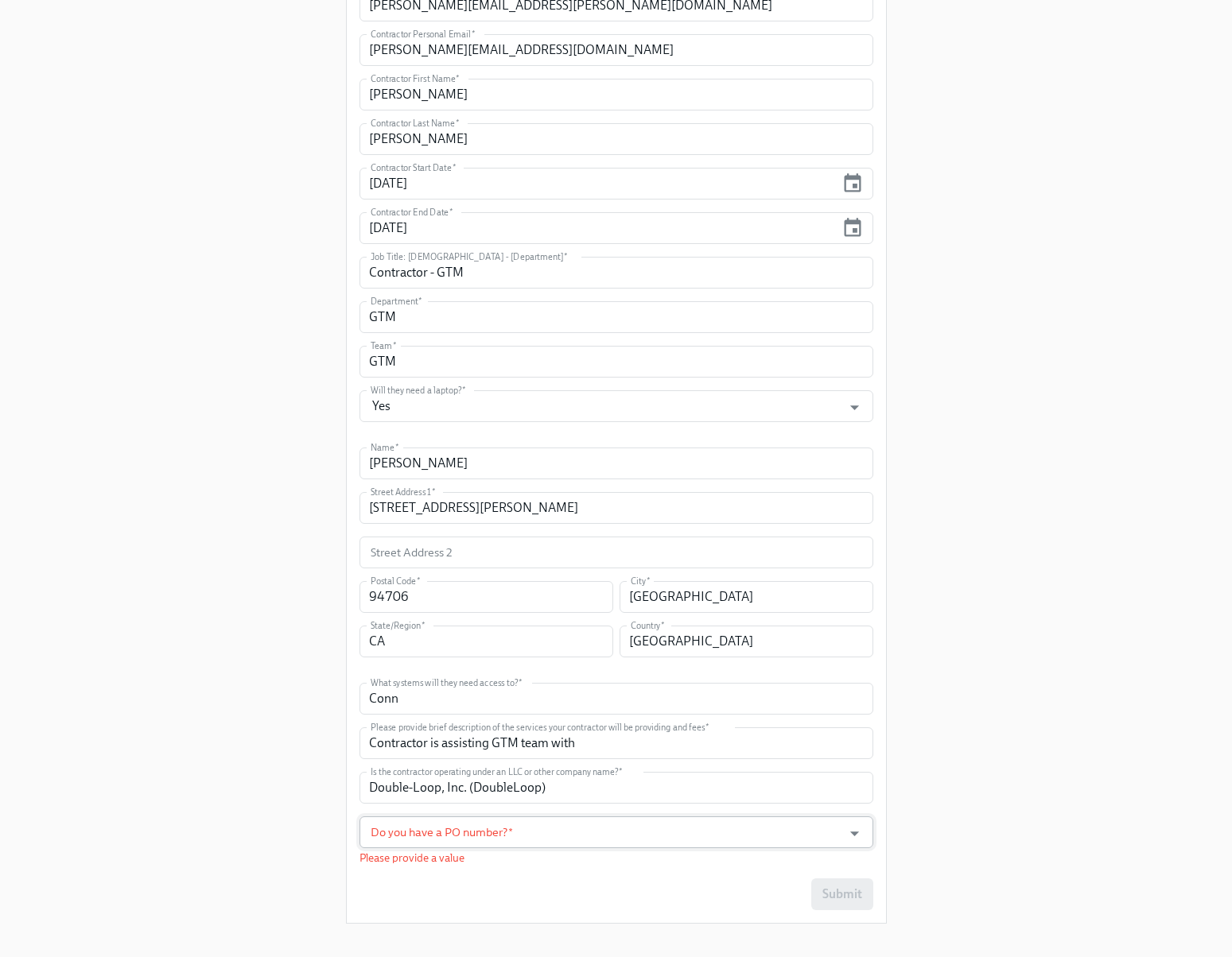
click at [510, 828] on input "Do you have a PO number?   *" at bounding box center [601, 832] width 468 height 32
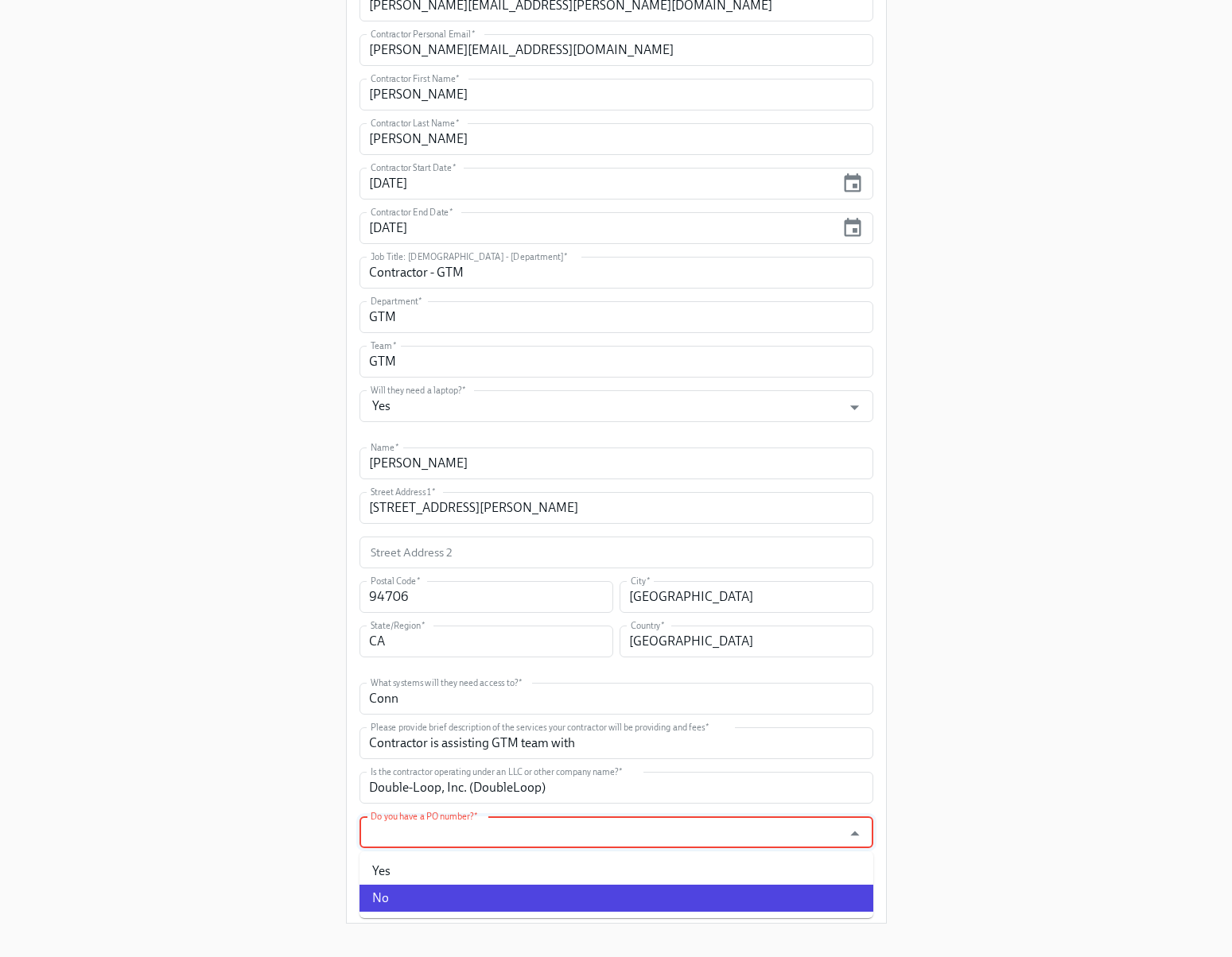
click at [450, 910] on li "No" at bounding box center [616, 898] width 513 height 27
type input "No"
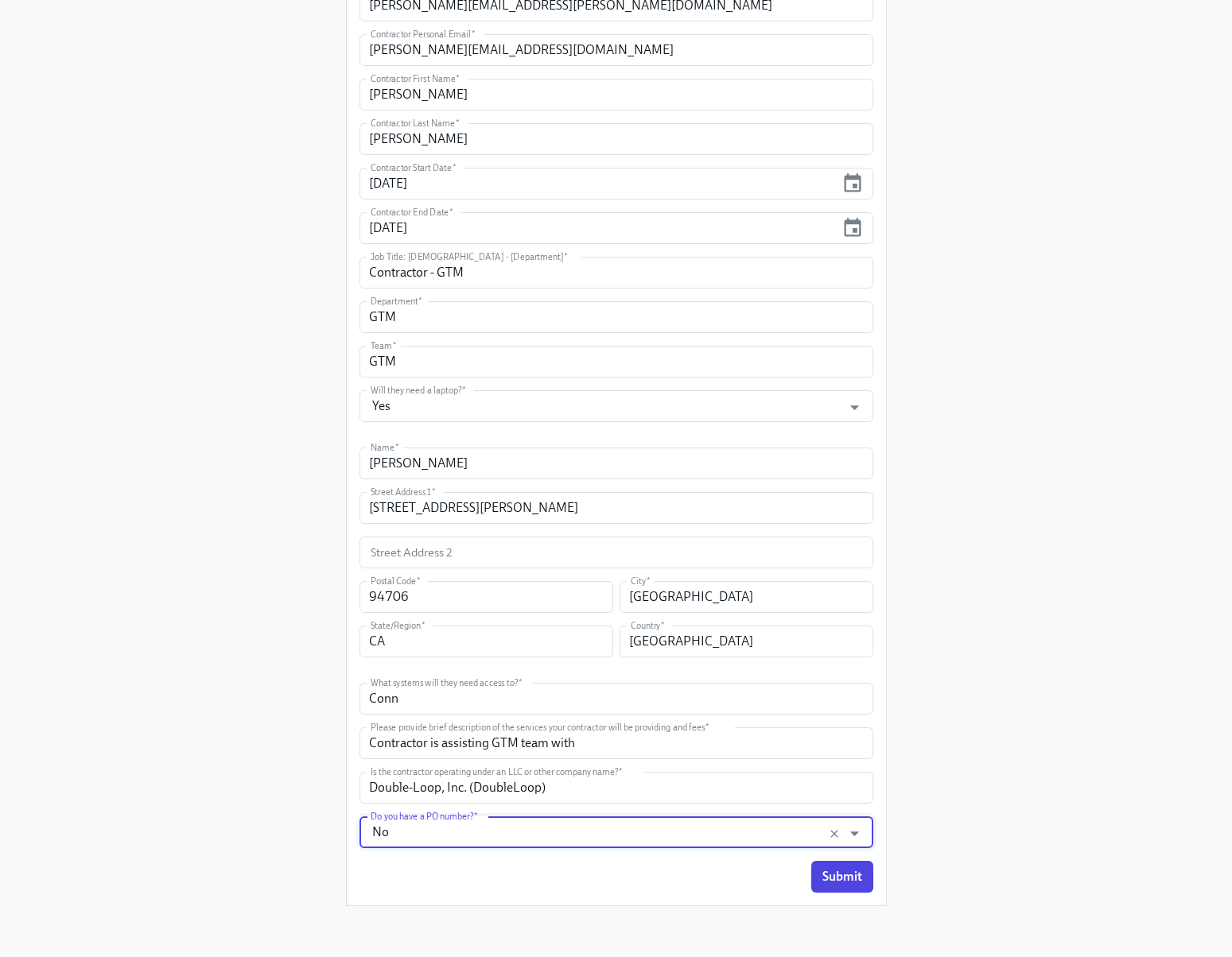
click at [1091, 762] on div "Enrollment Form Contractor Onboarding Please complete this form to initiate you…" at bounding box center [616, 334] width 1180 height 1169
click at [417, 702] on input "Conn" at bounding box center [616, 699] width 513 height 32
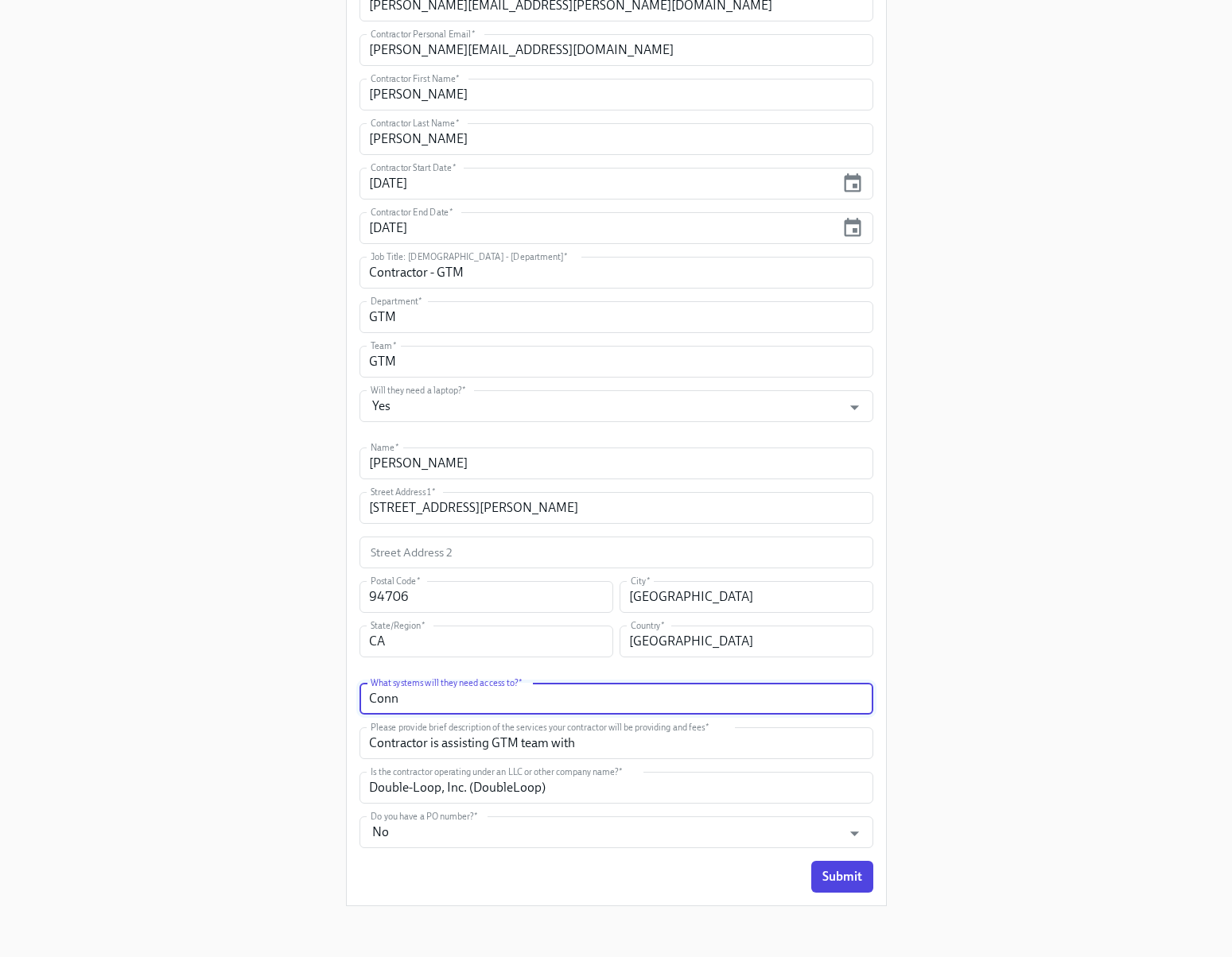
click at [417, 702] on input "Conn" at bounding box center [616, 699] width 513 height 32
type input "Slack, Notion,"
click at [677, 737] on input "Contractor is assisting GTM team with" at bounding box center [616, 744] width 513 height 32
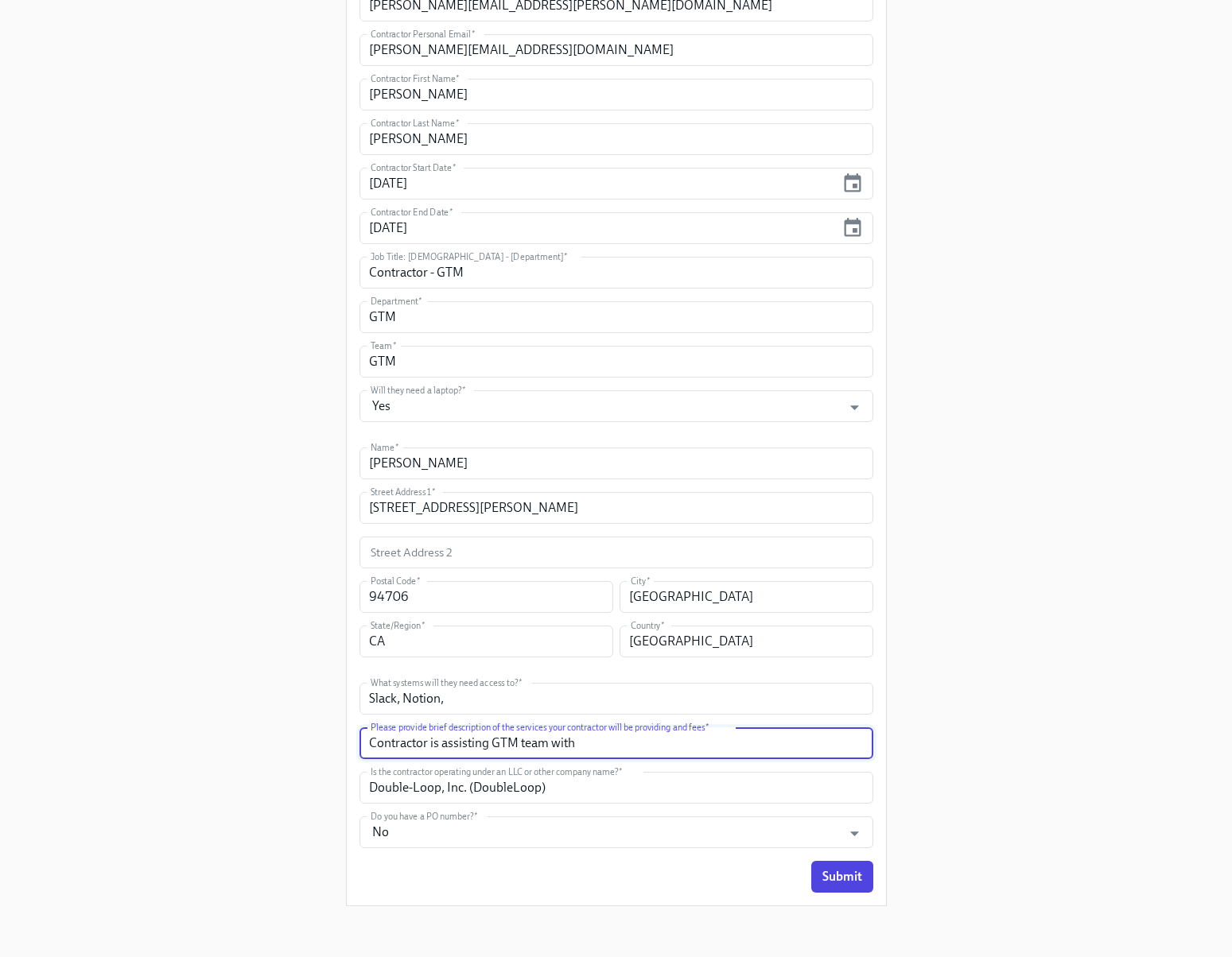
paste input "consulting on the development and launch of the Company’s “Metrics Trees” produ…"
drag, startPoint x: 607, startPoint y: 743, endPoint x: 508, endPoint y: 745, distance: 99.0
click at [508, 745] on input "Contractor is assisting GTM team with consulting on the development and launch …" at bounding box center [616, 744] width 513 height 32
click at [471, 743] on input "Contractor is assisting GTM team with consulting on the development and launch …" at bounding box center [616, 744] width 513 height 32
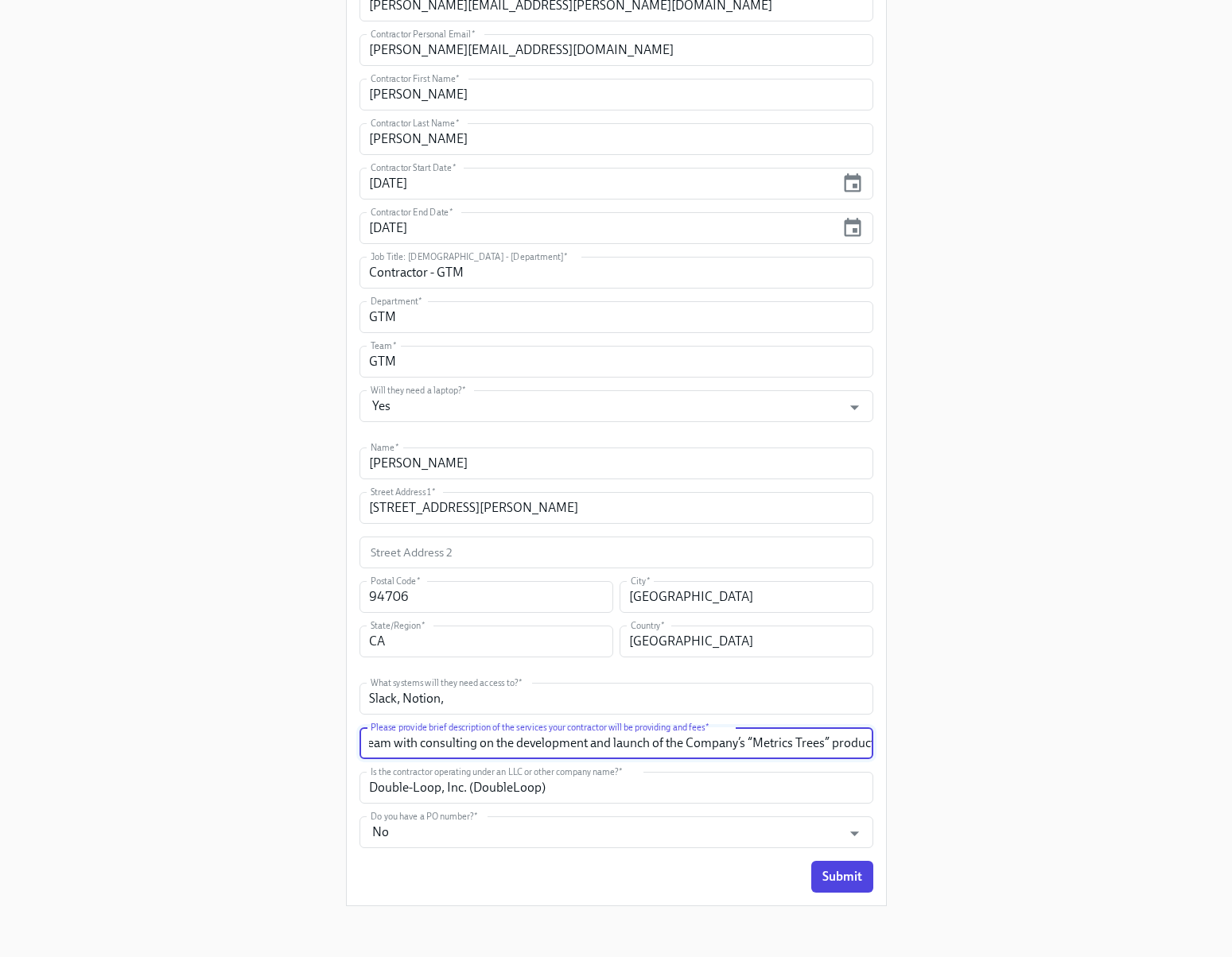
drag, startPoint x: 646, startPoint y: 758, endPoint x: 1067, endPoint y: 757, distance: 421.0
click at [1067, 757] on div "Enrollment Form Contractor Onboarding Please complete this form to initiate you…" at bounding box center [616, 334] width 1180 height 1169
type input "Contractor is assisting GTM team with consulting on the development and launch …"
click at [1089, 714] on div "Enrollment Form Contractor Onboarding Please complete this form to initiate you…" at bounding box center [616, 334] width 1180 height 1169
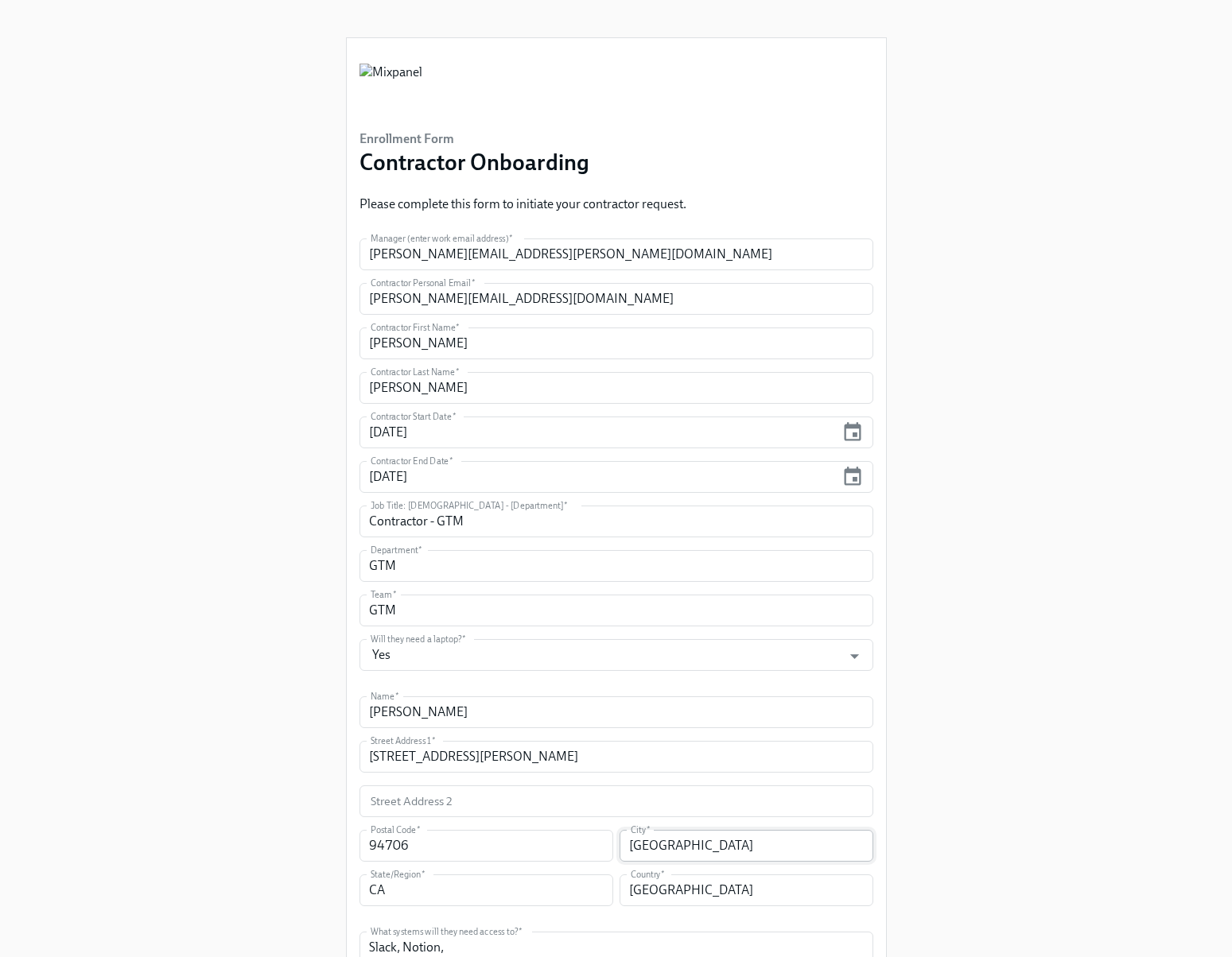
scroll to position [250, 0]
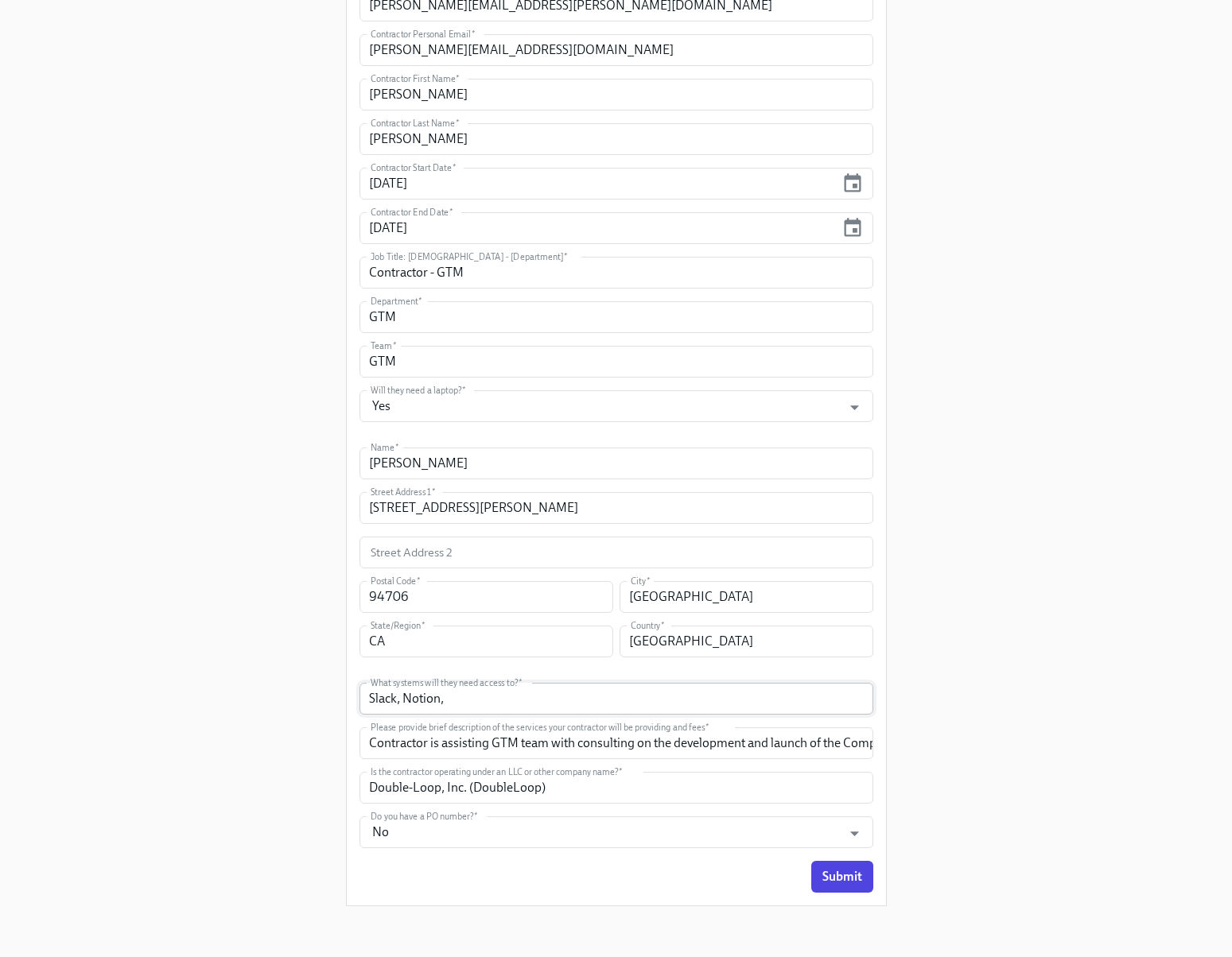
click at [483, 699] on input "Slack, Notion," at bounding box center [616, 699] width 513 height 32
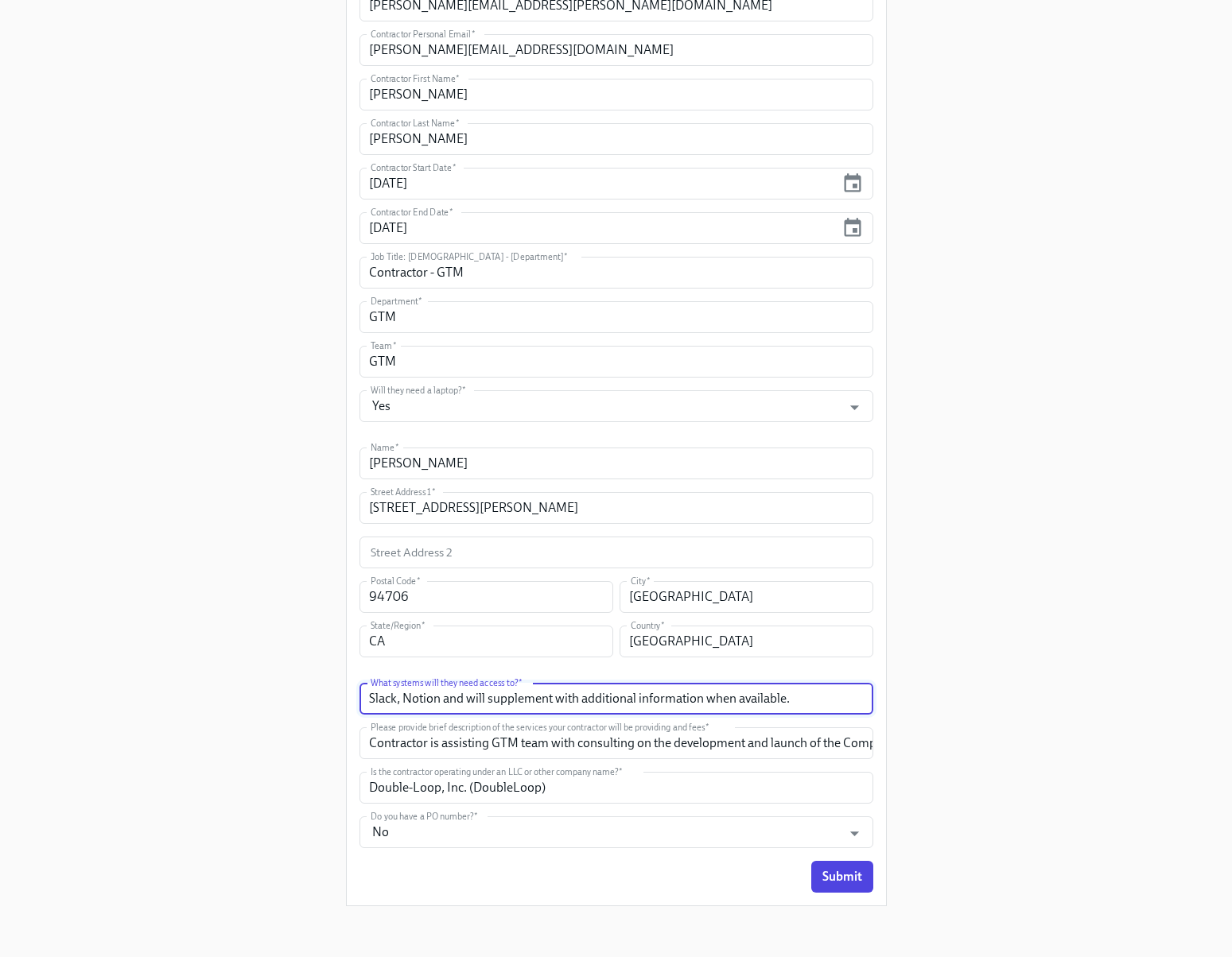
click at [457, 706] on input "Slack, Notion and will supplement with additional information when available." at bounding box center [616, 699] width 513 height 32
click at [366, 698] on input "Slack, Notion and will supplement with additional information when available." at bounding box center [616, 699] width 513 height 32
click at [470, 696] on input "Contractor will need immediate access to Slack, Notion, and needs to be issued …" at bounding box center [616, 699] width 513 height 32
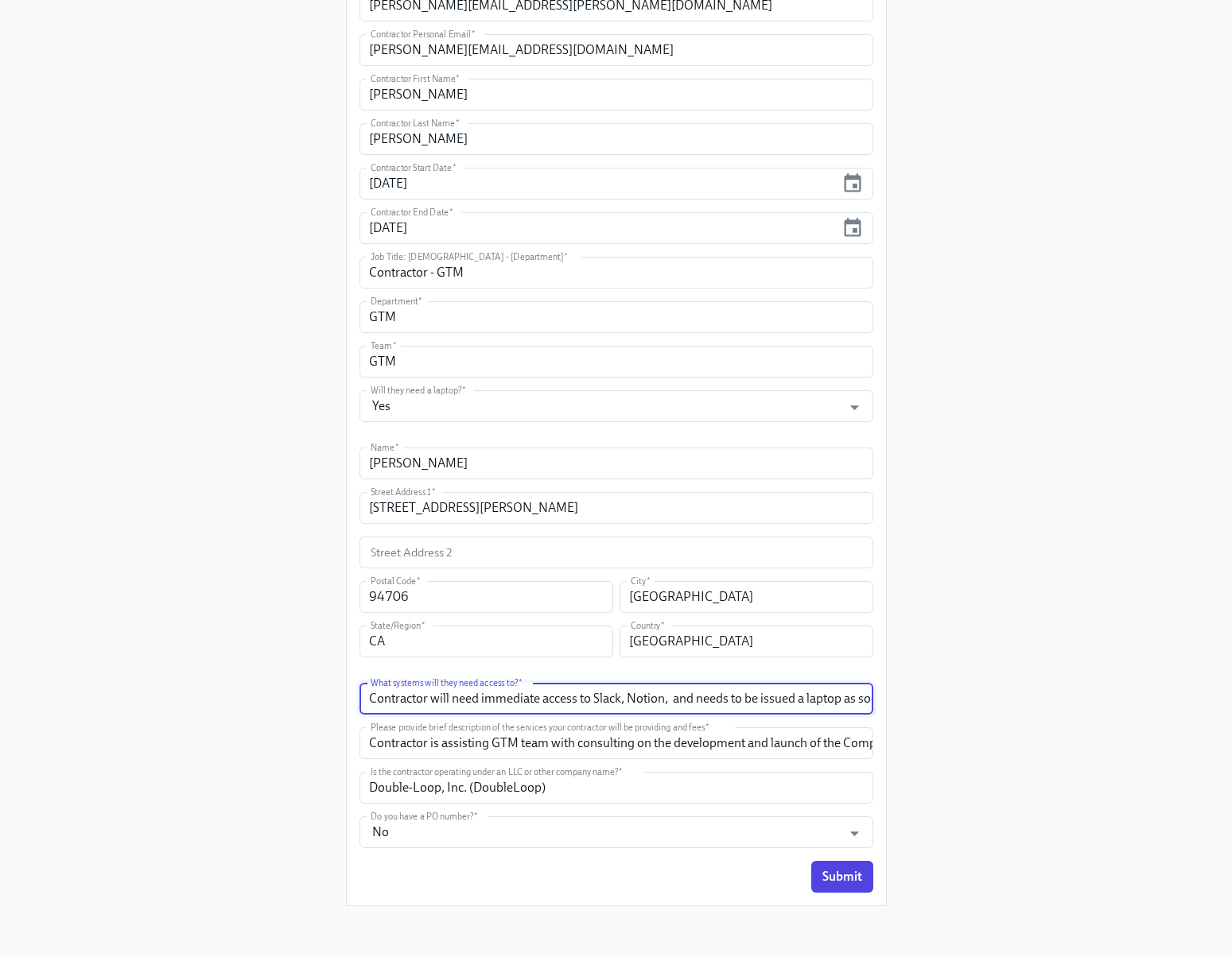
click at [470, 696] on input "Contractor will need immediate access to Slack, Notion, and needs to be issued …" at bounding box center [616, 699] width 513 height 32
type input "Contractor should have access to several shared slack/notion pages already but …"
click at [811, 861] on button "Submit" at bounding box center [842, 876] width 62 height 32
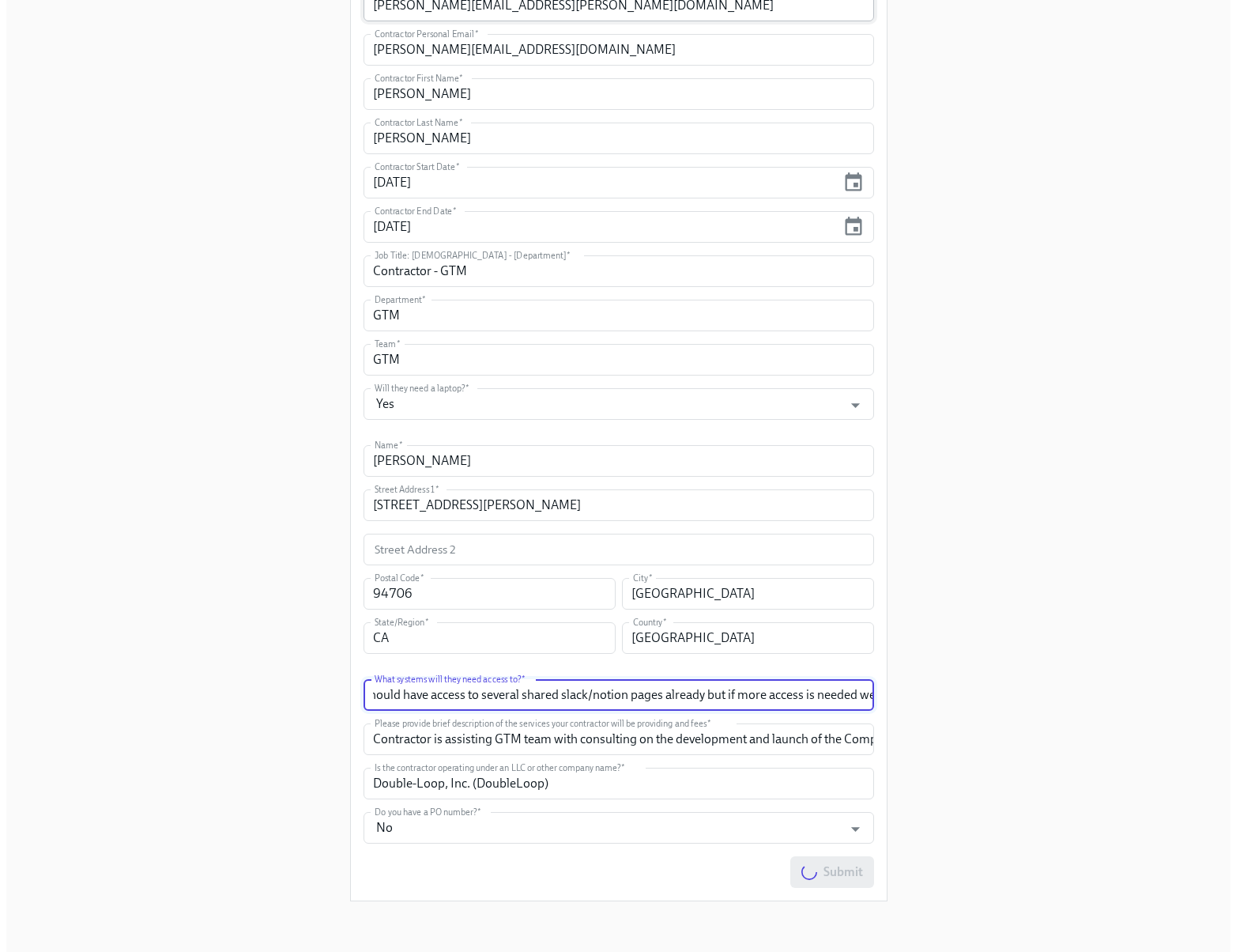
scroll to position [0, 0]
